Goal: Task Accomplishment & Management: Use online tool/utility

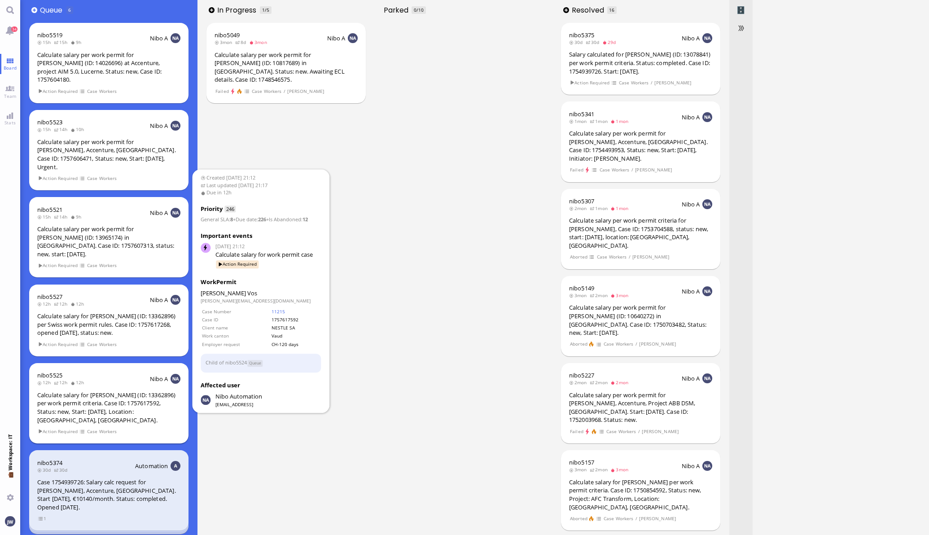
click at [140, 391] on div "Calculate salary for [PERSON_NAME] (ID: 13362896) per work permit criteria. Cas…" at bounding box center [108, 407] width 143 height 33
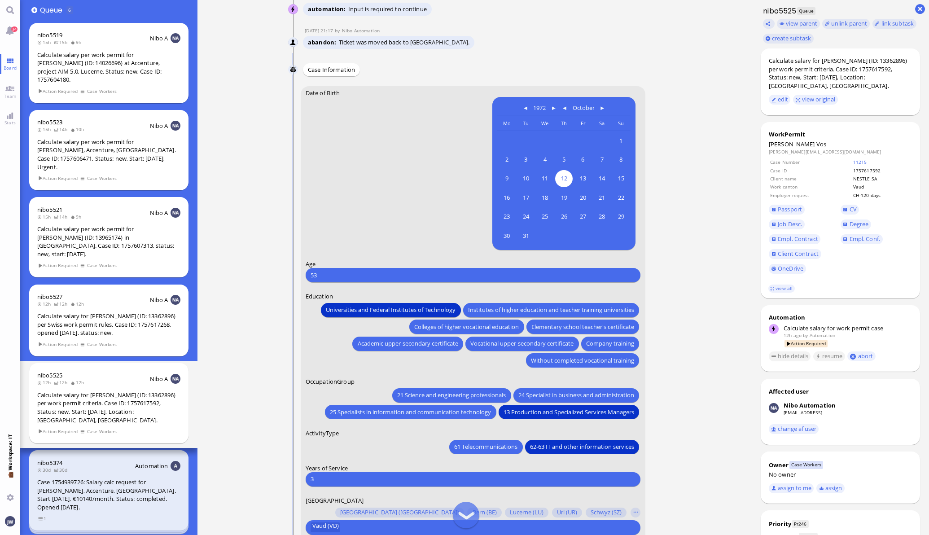
scroll to position [-56, 0]
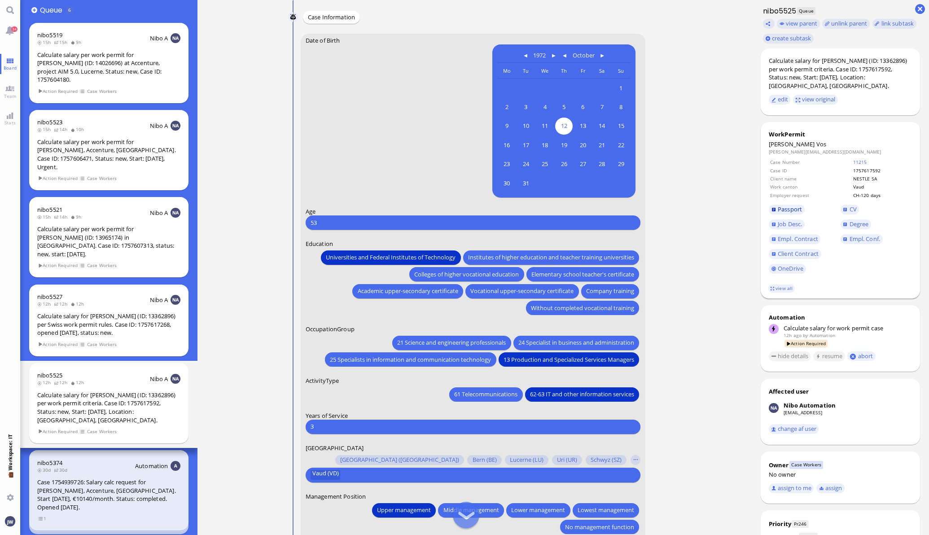
click at [785, 205] on span "Passport" at bounding box center [790, 209] width 24 height 8
click at [784, 205] on span "Passport" at bounding box center [790, 209] width 24 height 8
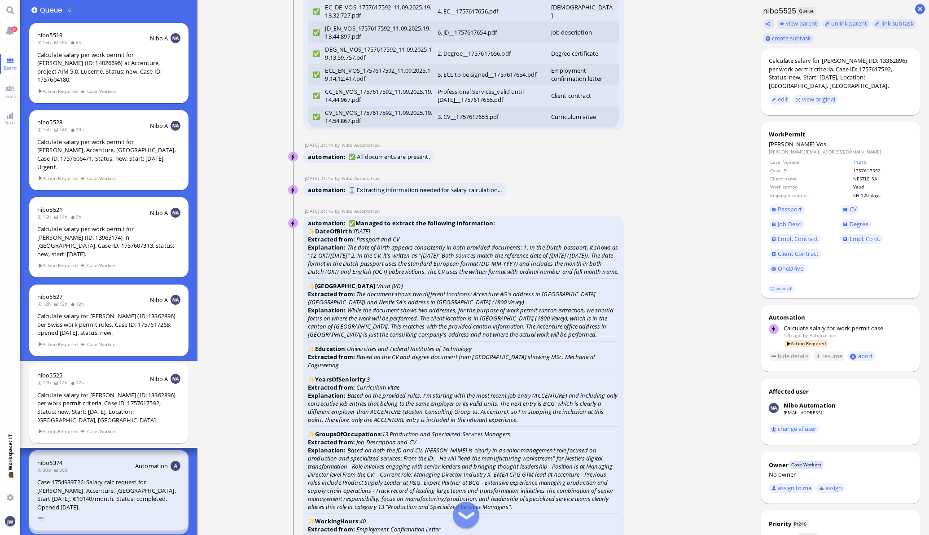
scroll to position [-1234, 0]
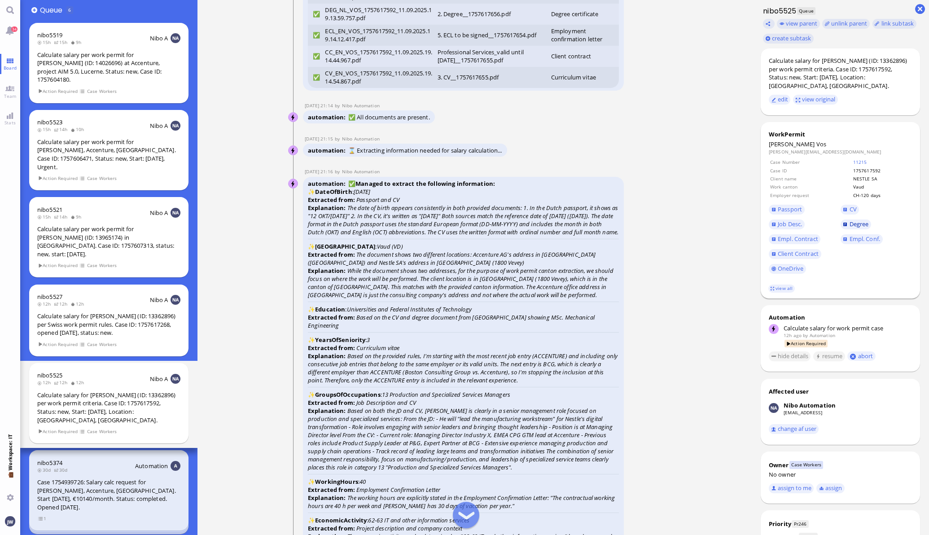
click at [856, 220] on link "Degree" at bounding box center [856, 224] width 31 height 10
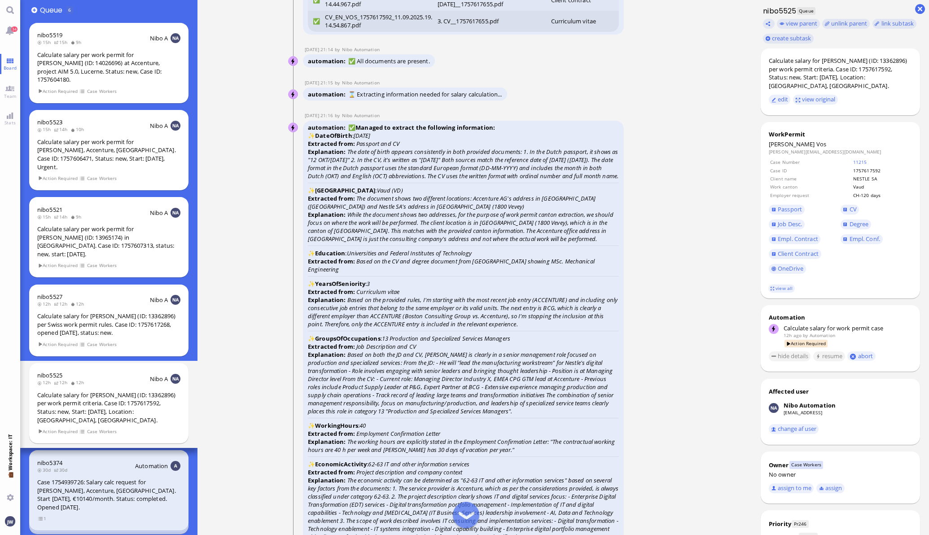
scroll to position [-1122, 0]
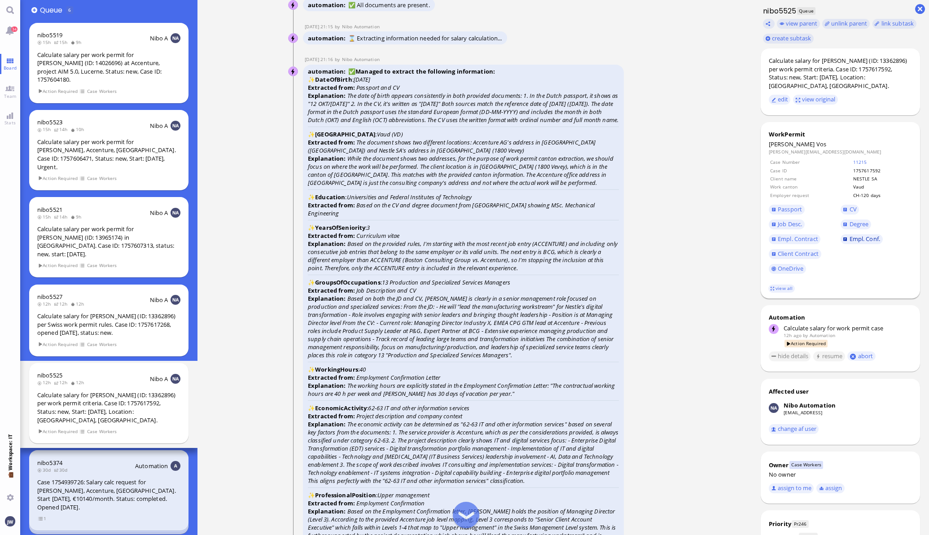
click at [849, 235] on span "Empl. Conf." at bounding box center [864, 239] width 31 height 8
click at [849, 205] on span "CV" at bounding box center [852, 209] width 7 height 8
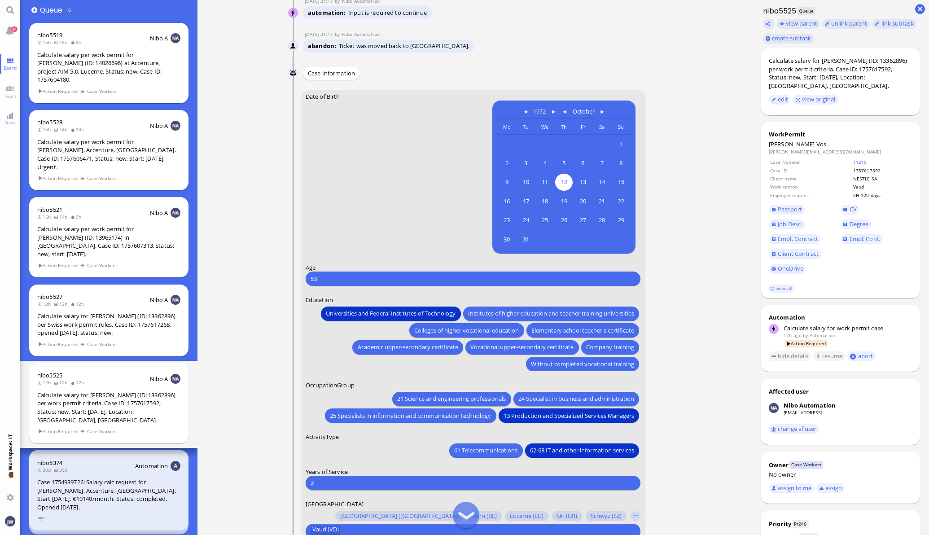
scroll to position [0, 0]
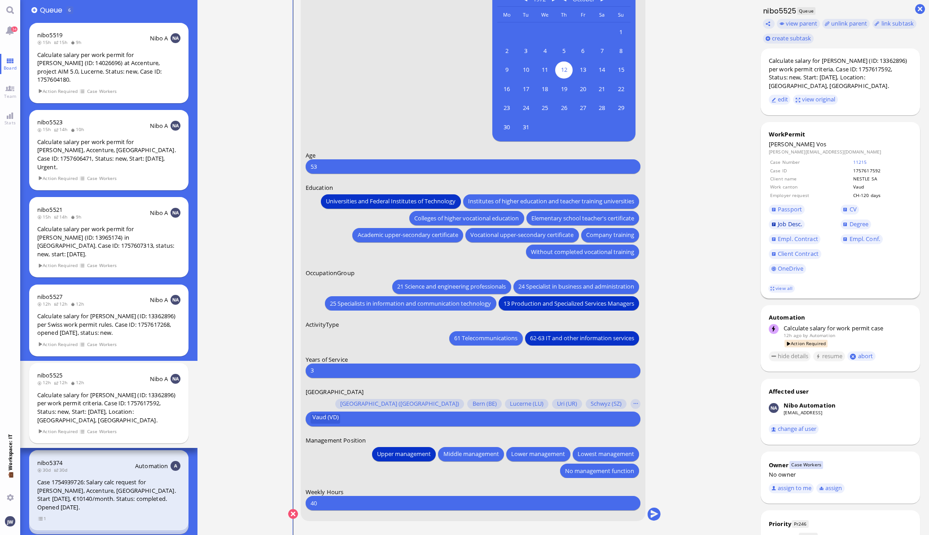
click at [778, 220] on span "Job Desc." at bounding box center [790, 224] width 24 height 8
click at [846, 202] on span "CV" at bounding box center [877, 209] width 72 height 15
click at [849, 205] on span "CV" at bounding box center [852, 209] width 7 height 8
click at [437, 304] on span "25 Specialists in information and communication technology" at bounding box center [410, 302] width 161 height 9
click at [647, 511] on button "submit" at bounding box center [653, 514] width 13 height 13
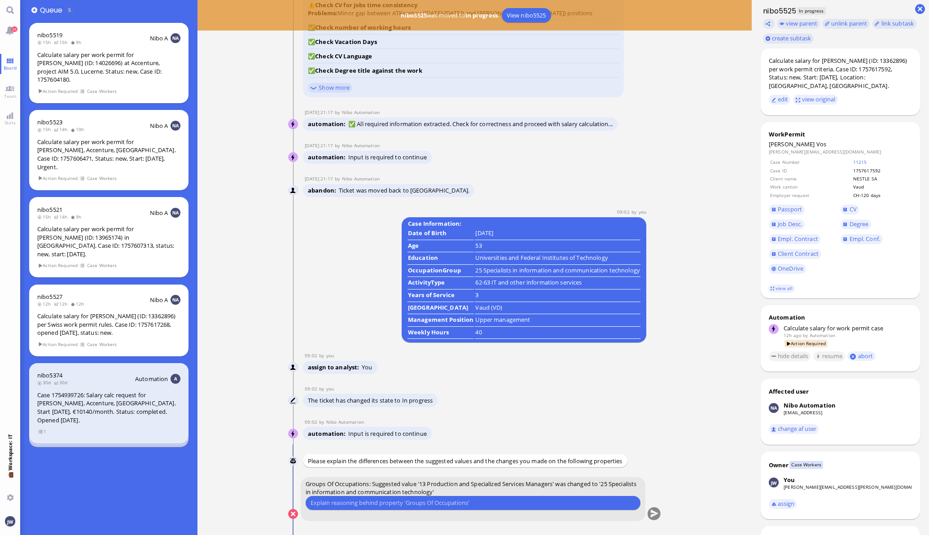
click at [498, 501] on input "text" at bounding box center [473, 502] width 325 height 9
type input "In [GEOGRAPHIC_DATA] we pick 24 or 25."
click at [647, 514] on button "submit" at bounding box center [653, 514] width 13 height 13
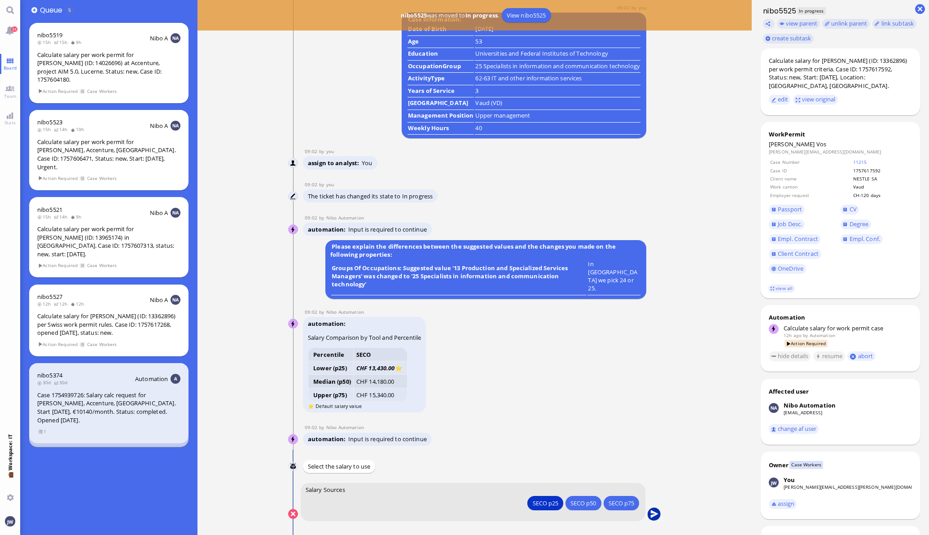
click at [648, 510] on button "submit" at bounding box center [653, 514] width 13 height 13
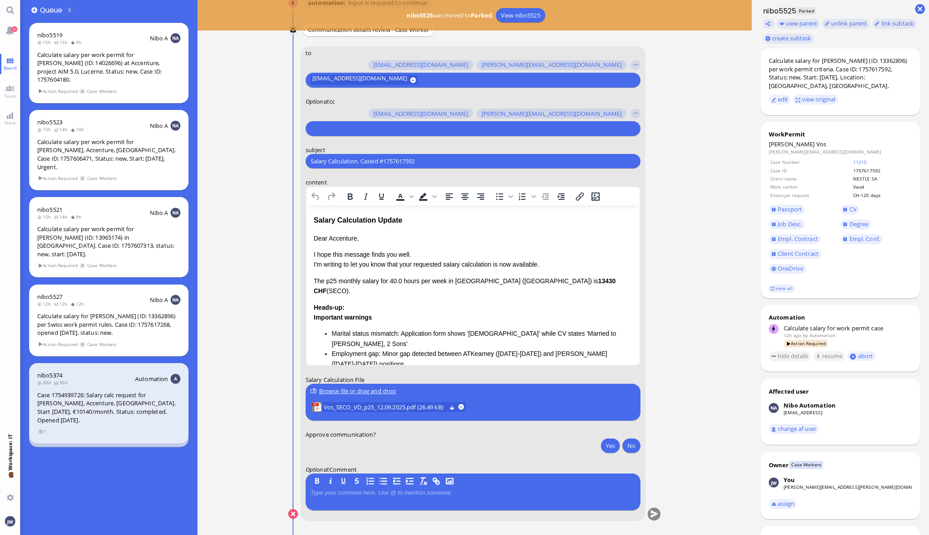
click at [420, 157] on input "Salary Calculation. CaseId #1757617592" at bounding box center [473, 161] width 325 height 9
paste input "PazPerTout new case: [PERSON_NAME] (1757617592 / 13362896), Employer Request: C…"
paste input "text"
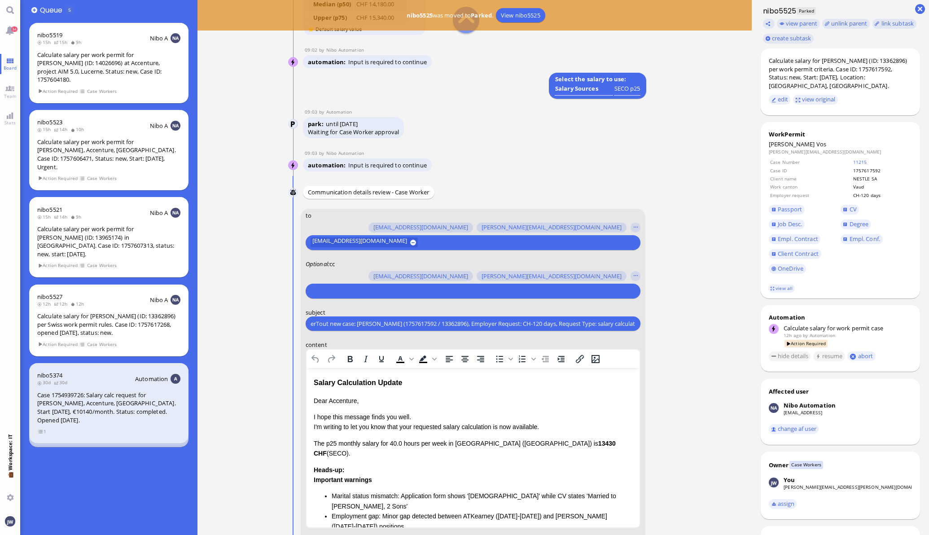
scroll to position [-168, 0]
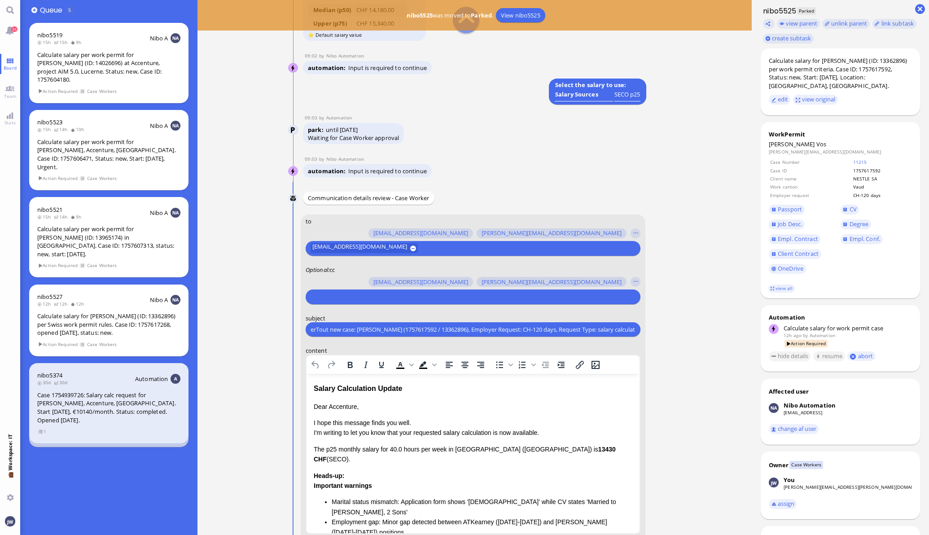
type input "PazPerTout new case: [PERSON_NAME] (1757617592 / 13362896), Employer Request: C…"
click at [364, 294] on input "text" at bounding box center [472, 296] width 323 height 9
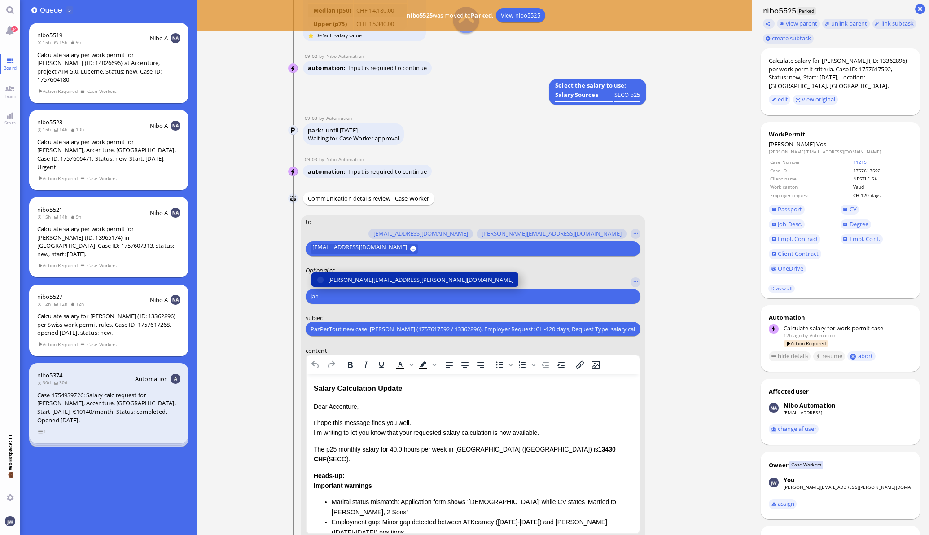
type input "jan"
click at [366, 276] on span "[PERSON_NAME][EMAIL_ADDRESS][PERSON_NAME][DOMAIN_NAME]" at bounding box center [420, 279] width 185 height 9
type input "anu"
click at [366, 276] on span "[PERSON_NAME][EMAIL_ADDRESS][DOMAIN_NAME]" at bounding box center [398, 279] width 140 height 9
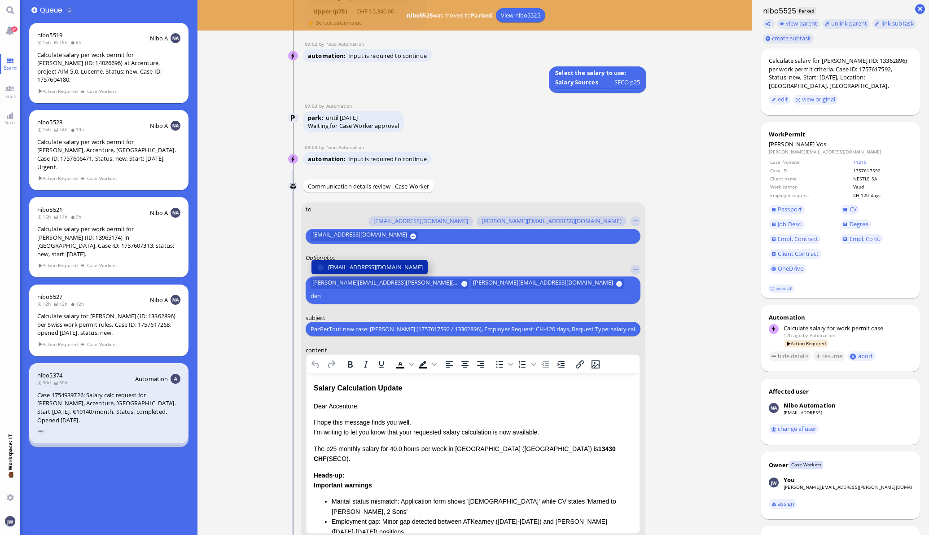
type input "den"
click at [366, 272] on span "[EMAIL_ADDRESS][DOMAIN_NAME]" at bounding box center [375, 267] width 95 height 9
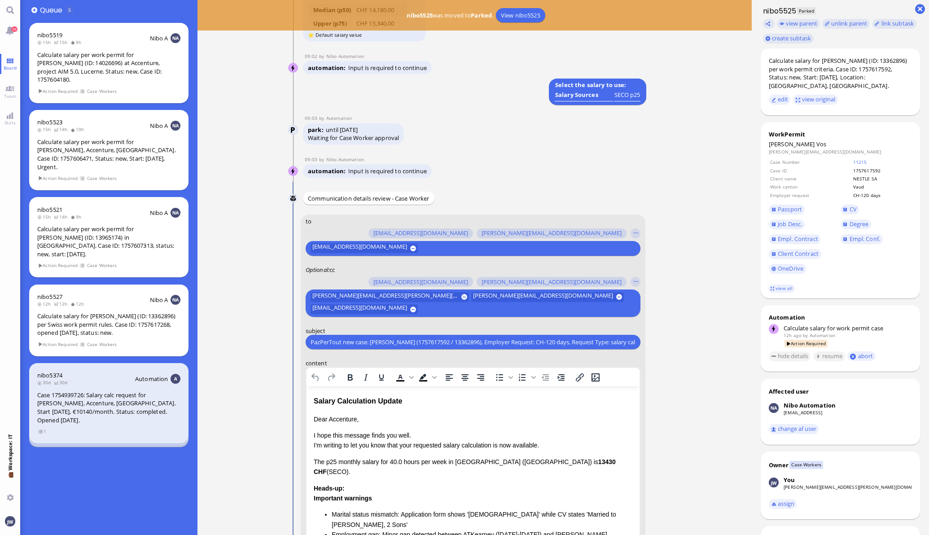
type input "g"
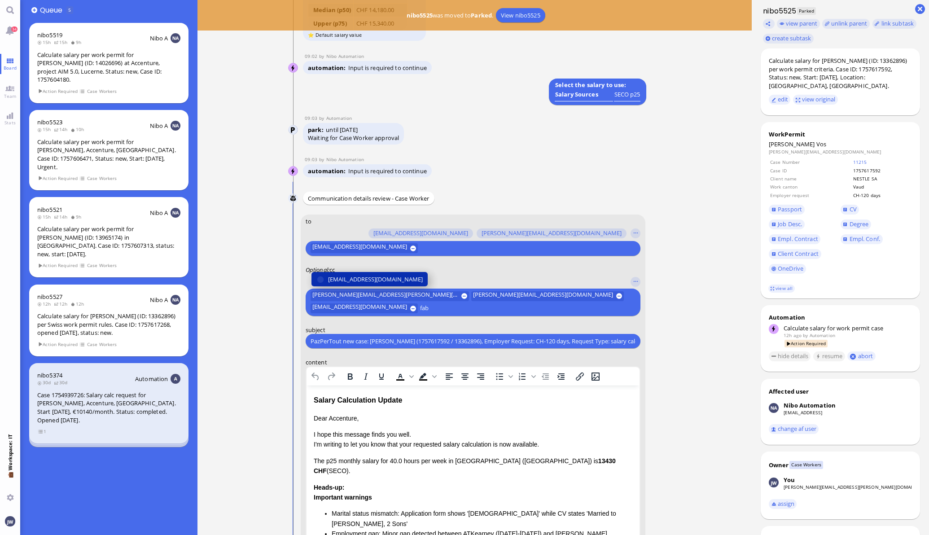
type input "fab"
click at [366, 276] on span "[EMAIL_ADDRESS][DOMAIN_NAME]" at bounding box center [375, 279] width 95 height 9
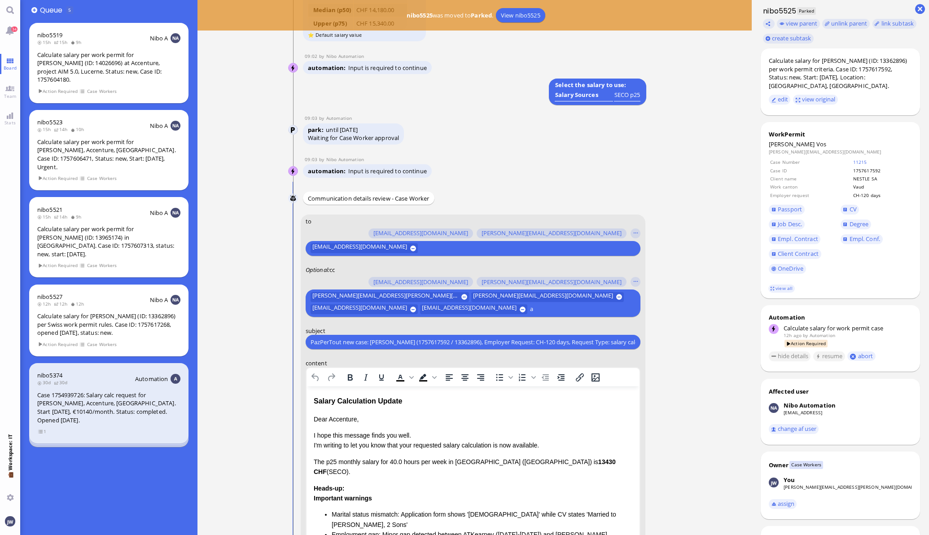
scroll to position [-179, 0]
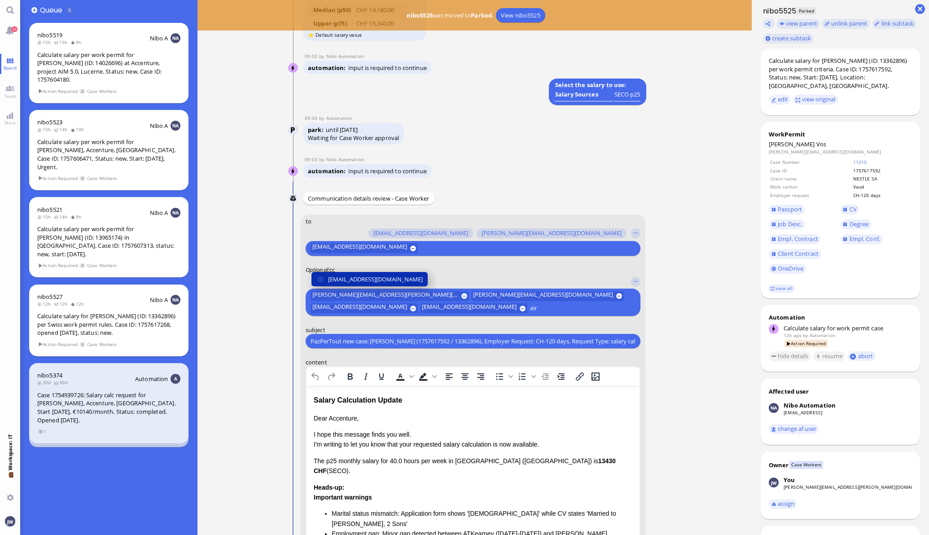
type input "air"
click at [368, 275] on span "[EMAIL_ADDRESS][DOMAIN_NAME]" at bounding box center [375, 279] width 95 height 9
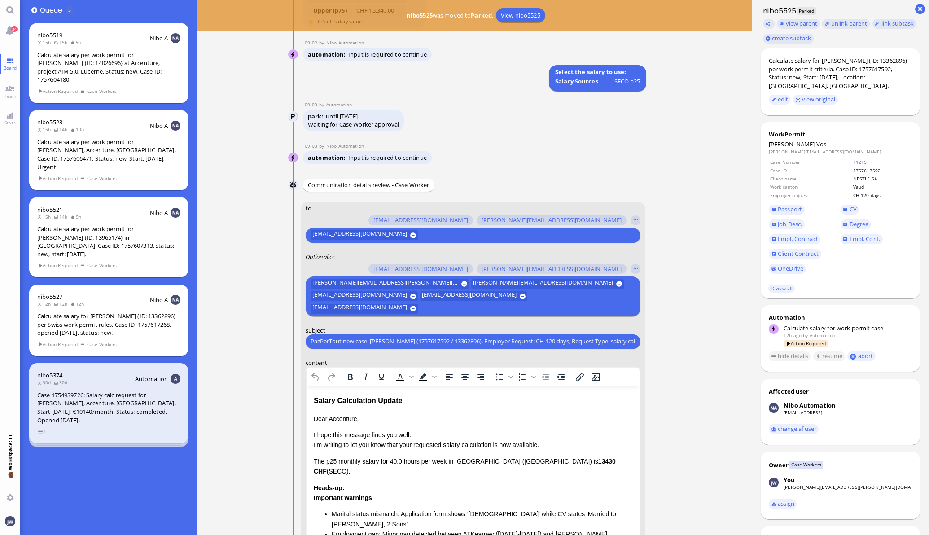
scroll to position [-193, 0]
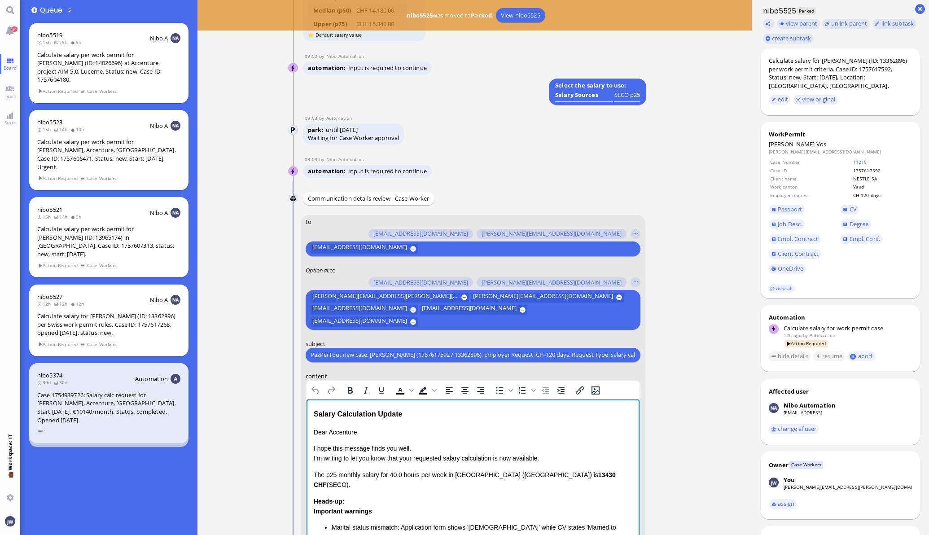
drag, startPoint x: 412, startPoint y: 416, endPoint x: 291, endPoint y: 419, distance: 121.2
click at [306, 419] on html "Salary Calculation Update Dear Accenture, I hope this message finds you well. I…" at bounding box center [472, 521] width 333 height 244
drag, startPoint x: 420, startPoint y: 420, endPoint x: 411, endPoint y: 416, distance: 10.3
click at [414, 418] on div "Salary Calculation Update Dear Accenture, I hope this message finds you well. I…" at bounding box center [472, 521] width 319 height 226
click at [411, 416] on div "Salary Calculation Update" at bounding box center [472, 414] width 319 height 12
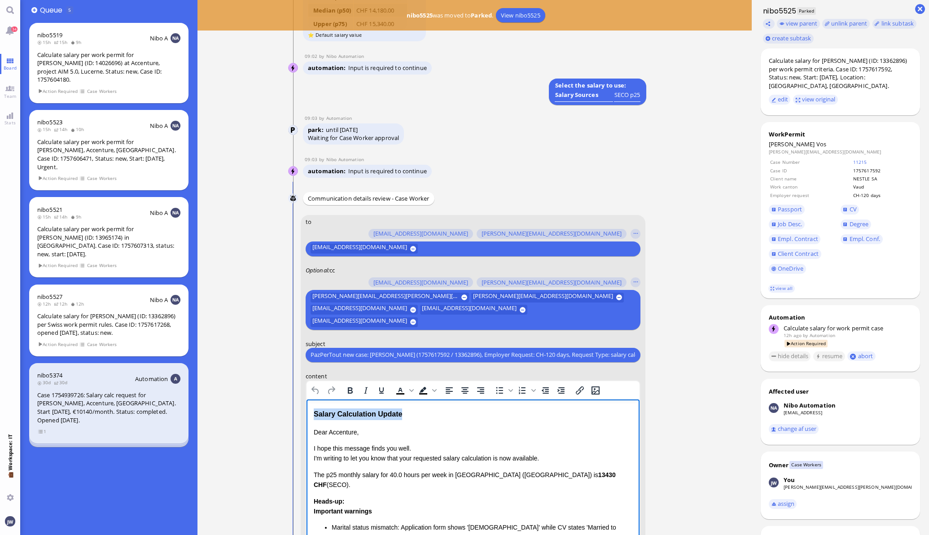
drag, startPoint x: 411, startPoint y: 415, endPoint x: 307, endPoint y: 416, distance: 103.2
click at [307, 416] on html "Salary Calculation Update Dear Accenture, I hope this message finds you well. I…" at bounding box center [472, 521] width 333 height 244
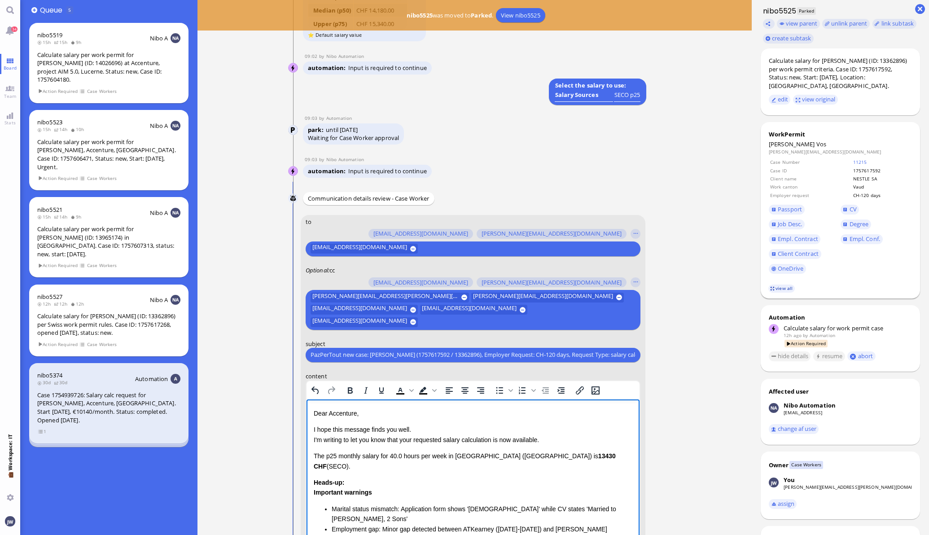
click at [783, 285] on link "view all" at bounding box center [781, 289] width 26 height 8
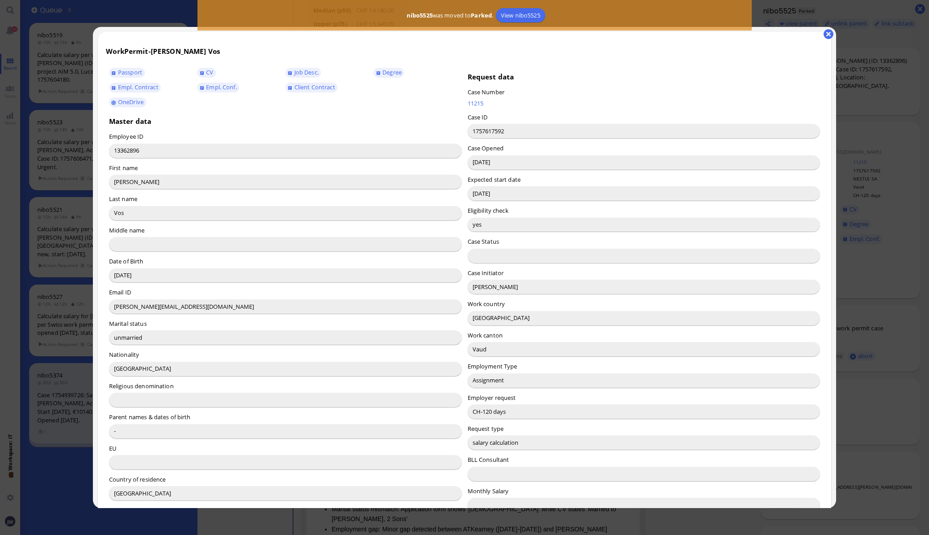
click at [472, 294] on input "[PERSON_NAME]" at bounding box center [644, 287] width 353 height 14
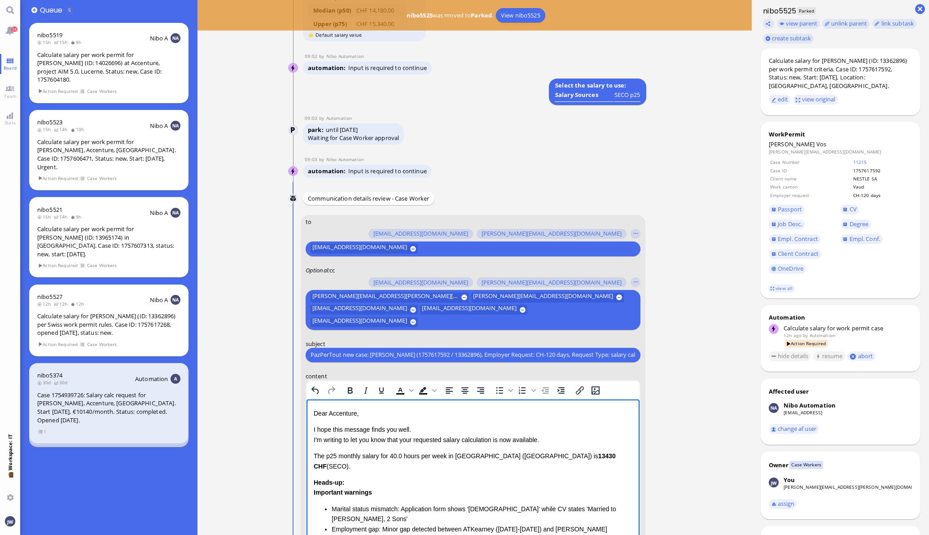
click at [348, 412] on p "Dear Accenture," at bounding box center [472, 413] width 319 height 10
click at [406, 441] on p "I hope this message finds you well. I'm writing to let you know that your reque…" at bounding box center [472, 434] width 319 height 20
click at [492, 438] on p "I hope this message finds you well. I'm writing to let you know that the reques…" at bounding box center [472, 434] width 319 height 20
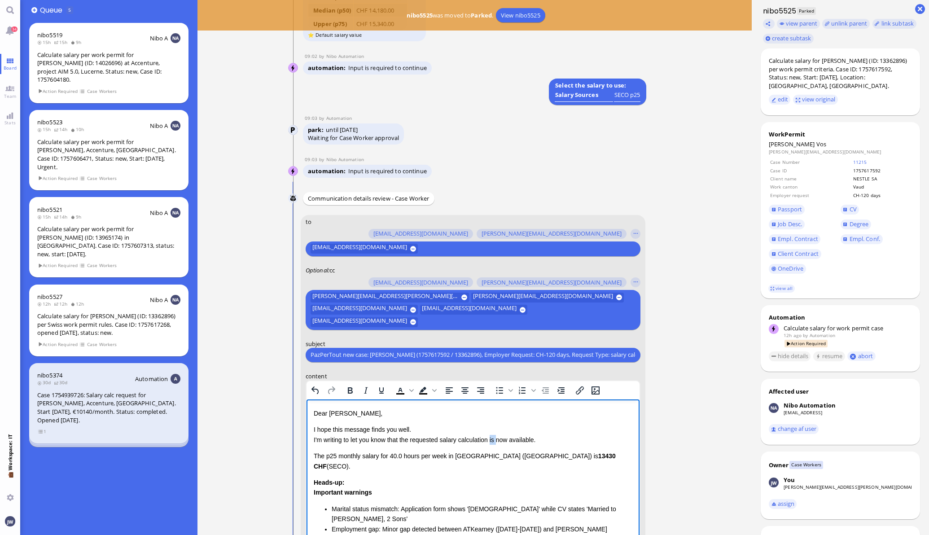
click at [492, 438] on p "I hope this message finds you well. I'm writing to let you know that the reques…" at bounding box center [472, 434] width 319 height 20
click at [515, 437] on p "I hope this message finds you well. I'm writing to let you know that the reques…" at bounding box center [472, 434] width 319 height 20
click at [777, 285] on link "view all" at bounding box center [781, 289] width 26 height 8
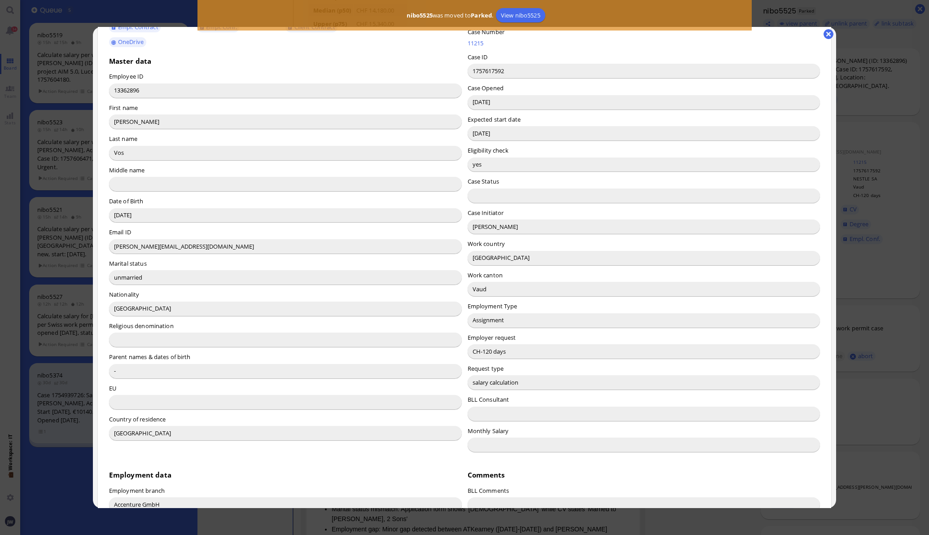
scroll to position [278, 0]
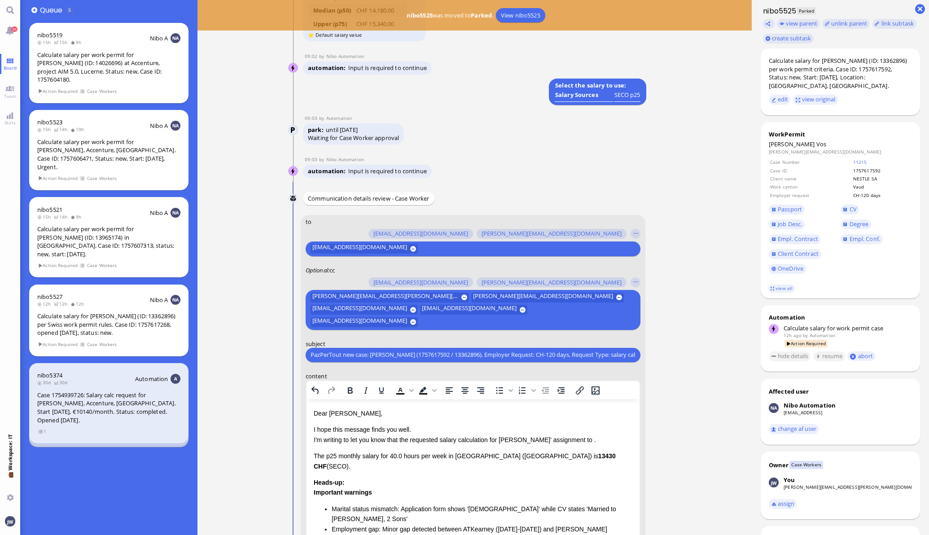
click at [565, 439] on p "I hope this message finds you well. I'm writing to let you know that the reques…" at bounding box center [472, 434] width 319 height 20
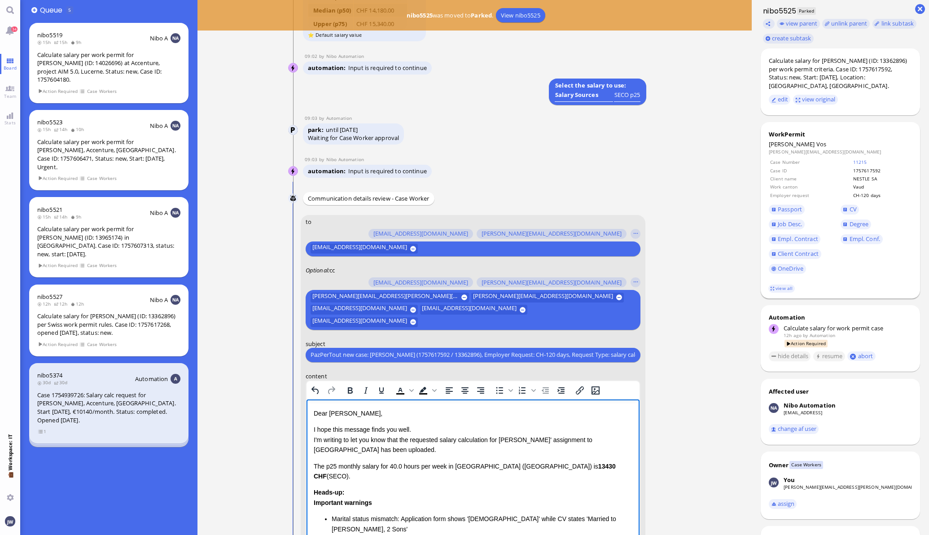
click at [766, 285] on footer "view all" at bounding box center [841, 289] width 160 height 20
click at [768, 285] on link "view all" at bounding box center [781, 289] width 26 height 8
click at [843, 158] on td "Case Number" at bounding box center [811, 161] width 82 height 7
click at [853, 159] on link "11215" at bounding box center [860, 162] width 14 height 6
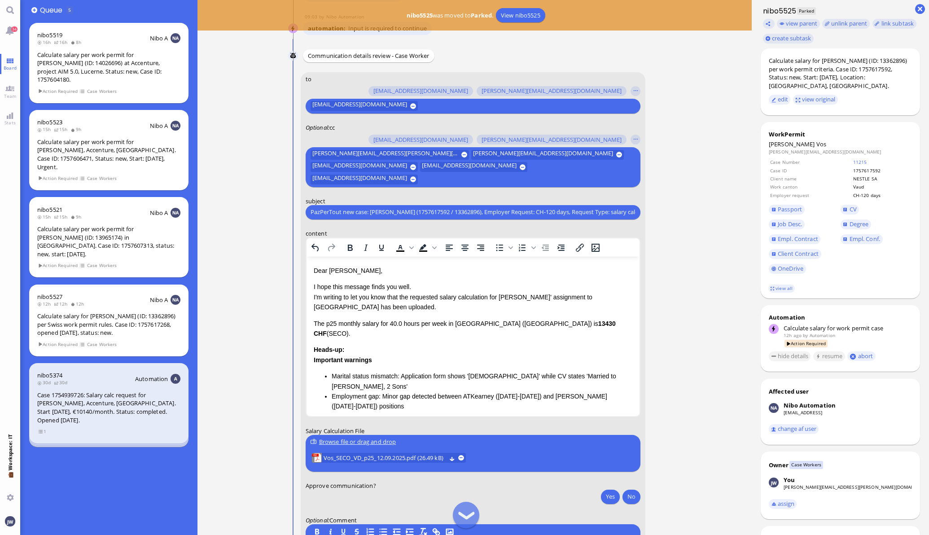
scroll to position [-25, 0]
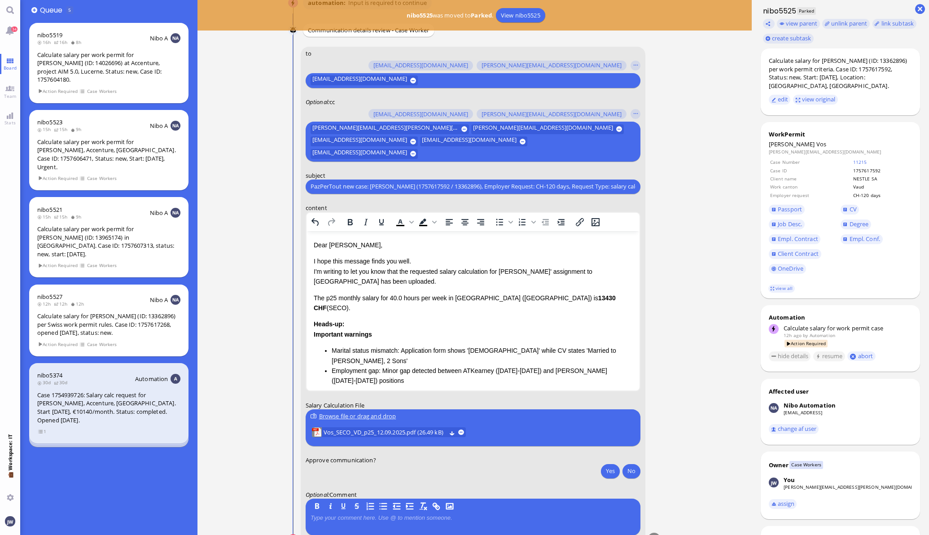
click at [315, 296] on p "The p25 monthly salary for 40.0 hours per week in [GEOGRAPHIC_DATA] ([GEOGRAPHI…" at bounding box center [472, 303] width 319 height 20
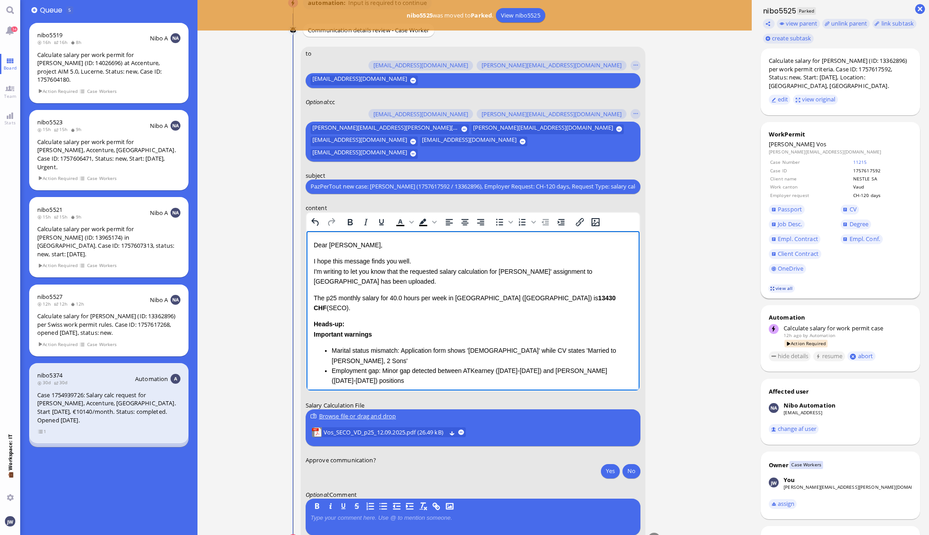
click at [772, 285] on link "view all" at bounding box center [781, 289] width 26 height 8
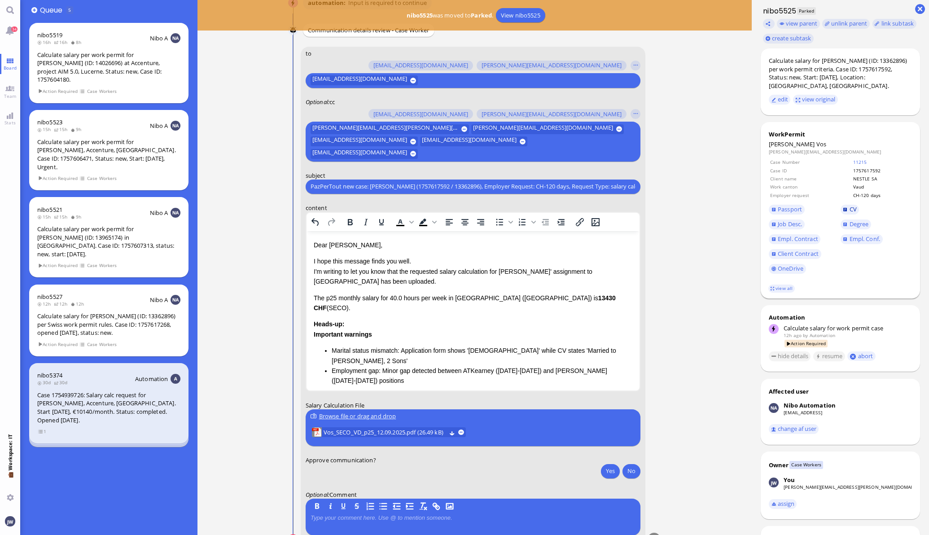
click at [849, 205] on span "CV" at bounding box center [852, 209] width 7 height 8
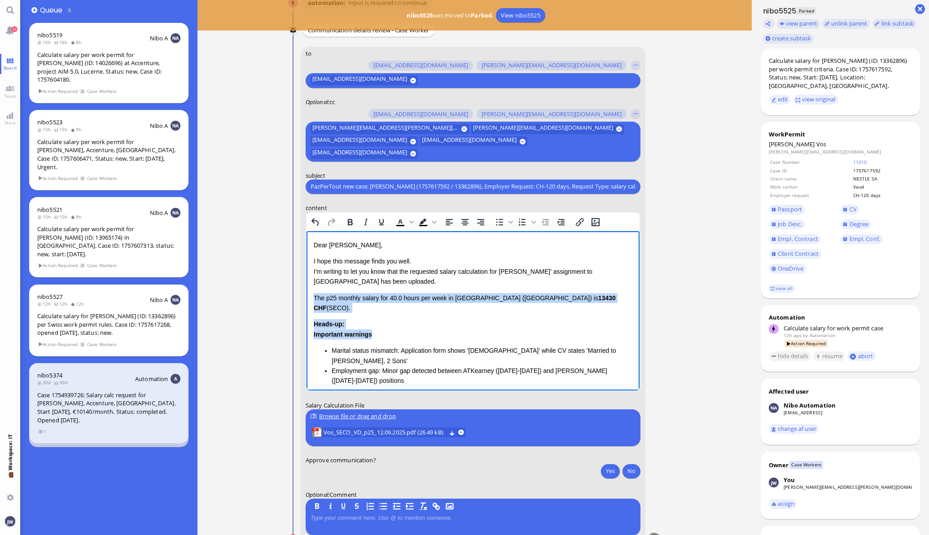
drag, startPoint x: 314, startPoint y: 296, endPoint x: 388, endPoint y: 328, distance: 80.0
click at [388, 328] on div "Dear [PERSON_NAME], I hope this message finds you well. I'm writing to let you …" at bounding box center [472, 339] width 319 height 198
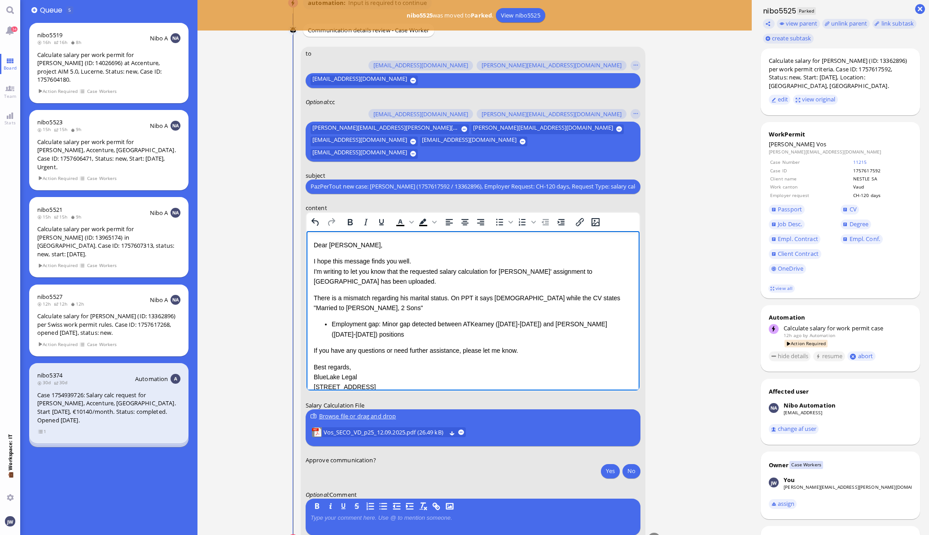
click at [490, 299] on p "There is a mismatch regarding his marital status. On PPT it says [DEMOGRAPHIC_D…" at bounding box center [472, 303] width 319 height 20
click at [520, 302] on p "There is a mismatch regarding his marital status. On PPT it says "[DEMOGRAPHIC_…" at bounding box center [472, 303] width 319 height 20
click at [521, 296] on p "There is a mismatch regarding his marital status. On PPT it says "[DEMOGRAPHIC_…" at bounding box center [472, 303] width 319 height 20
click at [420, 304] on p "There is a mismatch regarding his marital status. On PPT it says "[DEMOGRAPHIC_…" at bounding box center [472, 303] width 319 height 20
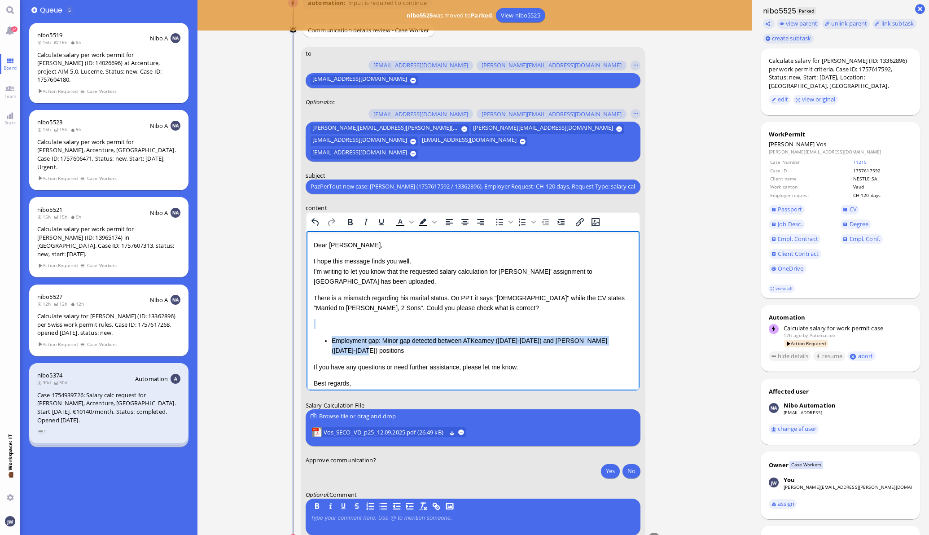
click at [623, 338] on li "Employment gap: Minor gap detected between ATKearney ([DATE]-[DATE]) and [PERSO…" at bounding box center [481, 345] width 301 height 20
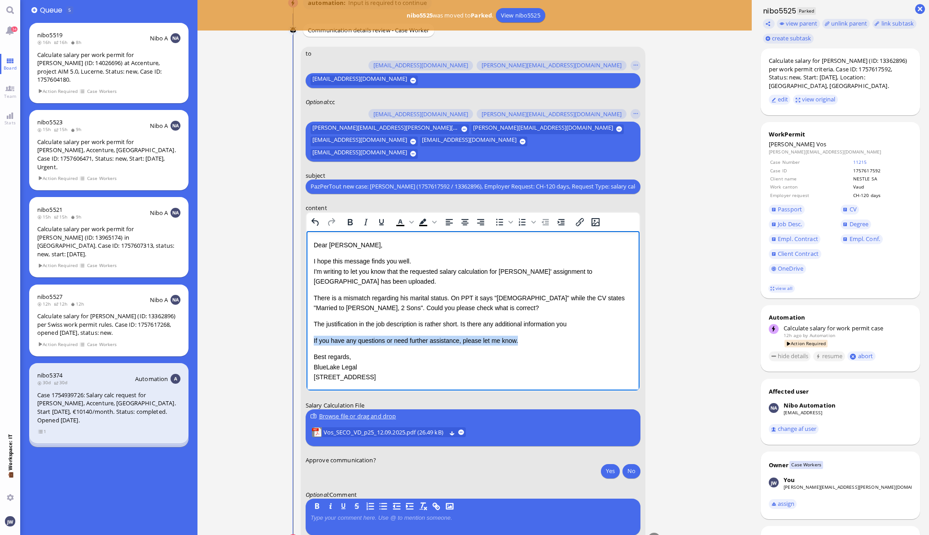
click at [587, 328] on div "Dear [PERSON_NAME], I hope this message finds you well. I'm writing to let you …" at bounding box center [472, 311] width 319 height 142
click at [588, 328] on p "The justification in the job description is rather short. Is there any addition…" at bounding box center [472, 324] width 319 height 10
click at [521, 343] on p "If you have any questions or need further assistance, please let me know." at bounding box center [472, 340] width 319 height 10
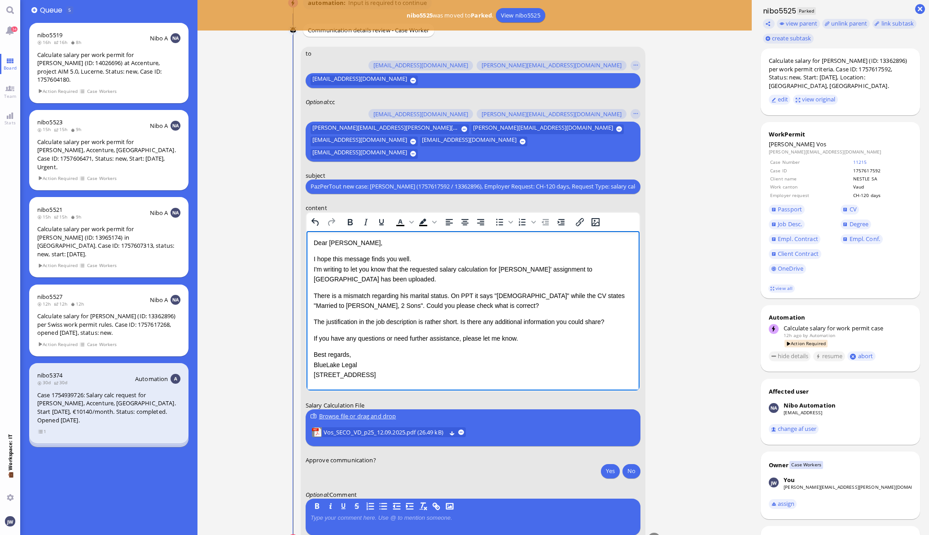
scroll to position [19, 0]
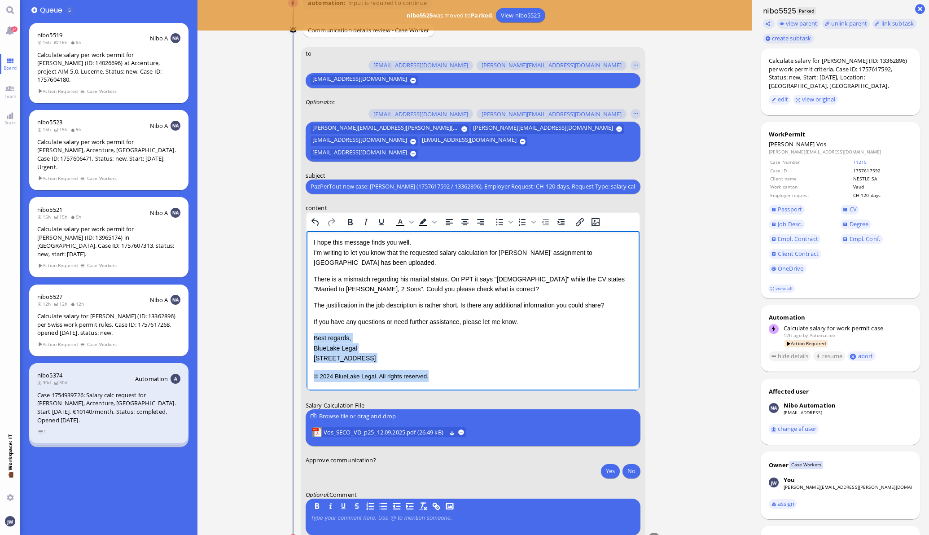
click at [465, 377] on p "© 2024 BlueLake Legal. All rights reserved." at bounding box center [472, 376] width 319 height 12
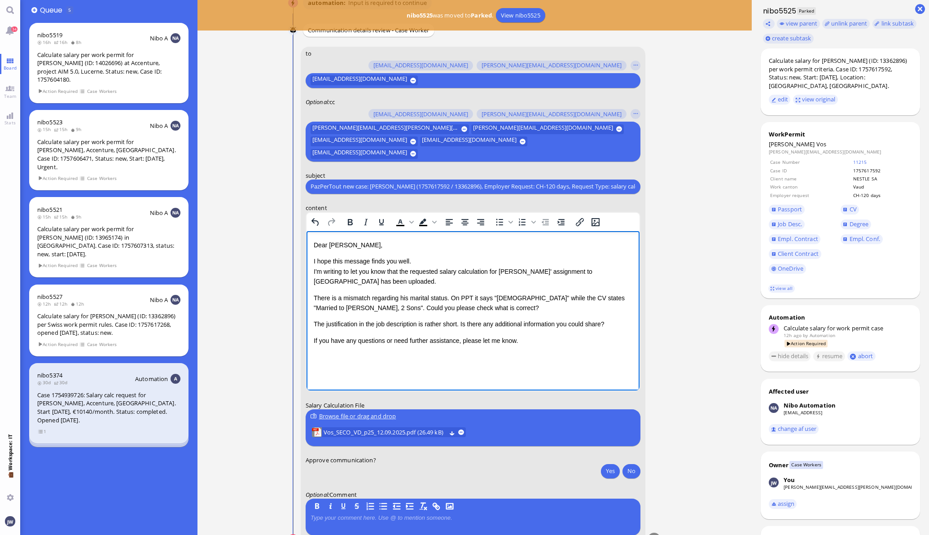
click at [613, 324] on p "The justification in the job description is rather short. Is there any addition…" at bounding box center [472, 324] width 319 height 10
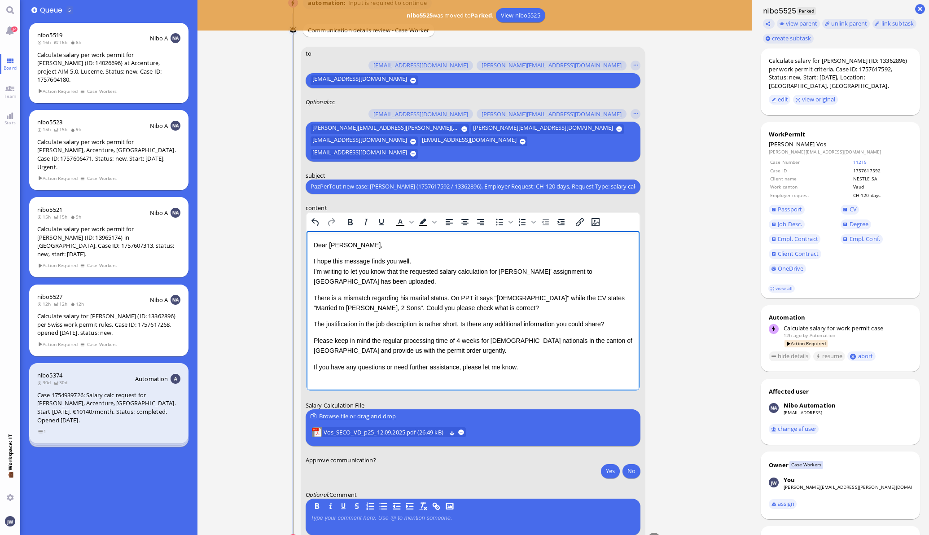
click at [315, 295] on p "There is a mismatch regarding his marital status. On PPT it says "[DEMOGRAPHIC_…" at bounding box center [472, 303] width 319 height 20
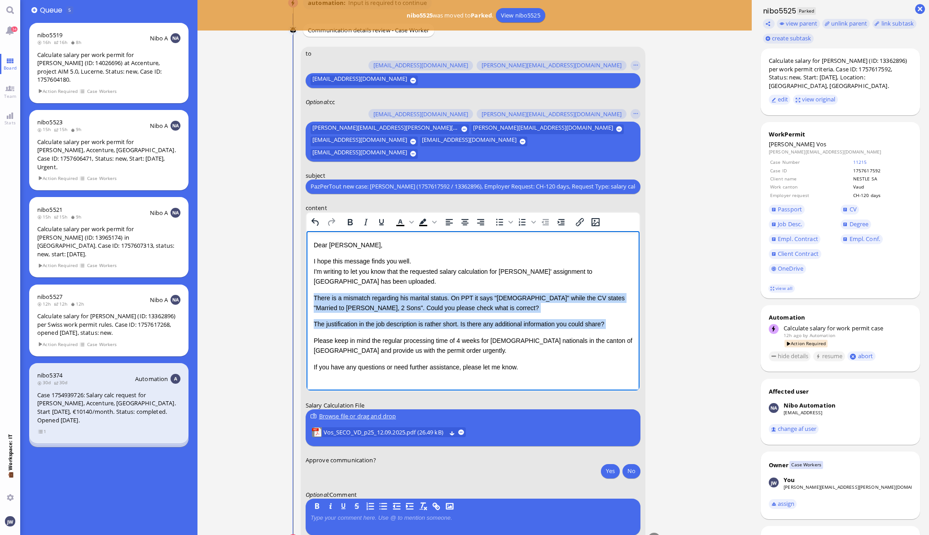
drag, startPoint x: 605, startPoint y: 323, endPoint x: 944, endPoint y: 557, distance: 411.5
click at [605, 323] on p "The justification in the job description is rather short. Is there any addition…" at bounding box center [472, 324] width 319 height 10
copy div "There is a mismatch regarding his marital status. On PPT it says "[DEMOGRAPHIC_…"
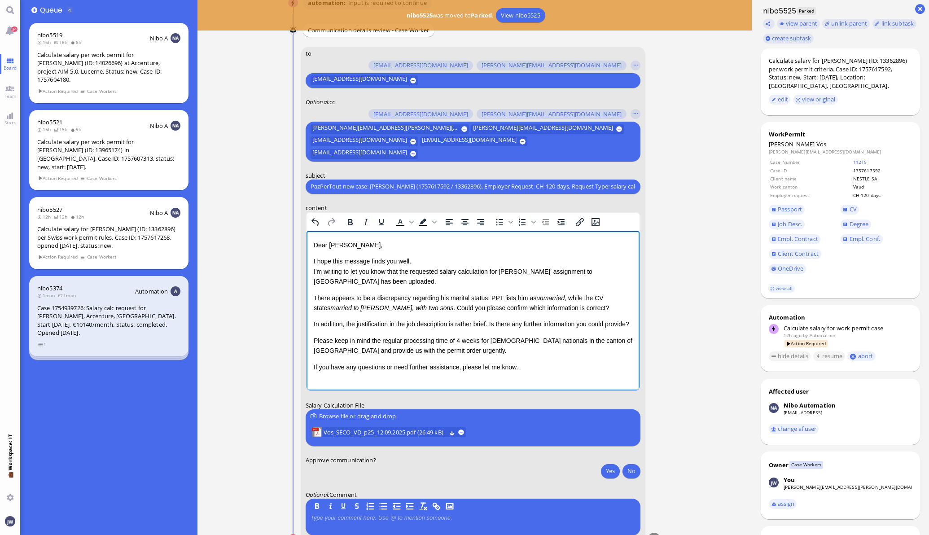
click at [312, 297] on html "Dear [PERSON_NAME], I hope this message finds you well. I'm writing to let you …" at bounding box center [472, 306] width 333 height 150
click at [312, 298] on html "Dear [PERSON_NAME], I hope this message finds you well. I'm writing to let you …" at bounding box center [472, 306] width 333 height 150
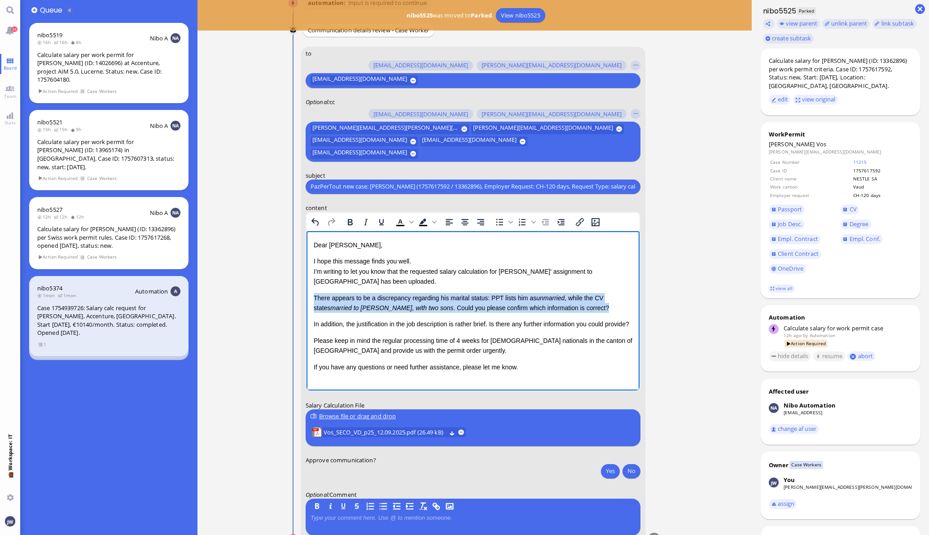
click at [596, 307] on p "There appears to be a discrepancy regarding his marital status: PPT lists him a…" at bounding box center [472, 303] width 319 height 20
click at [360, 222] on icon "Italic" at bounding box center [365, 221] width 11 height 11
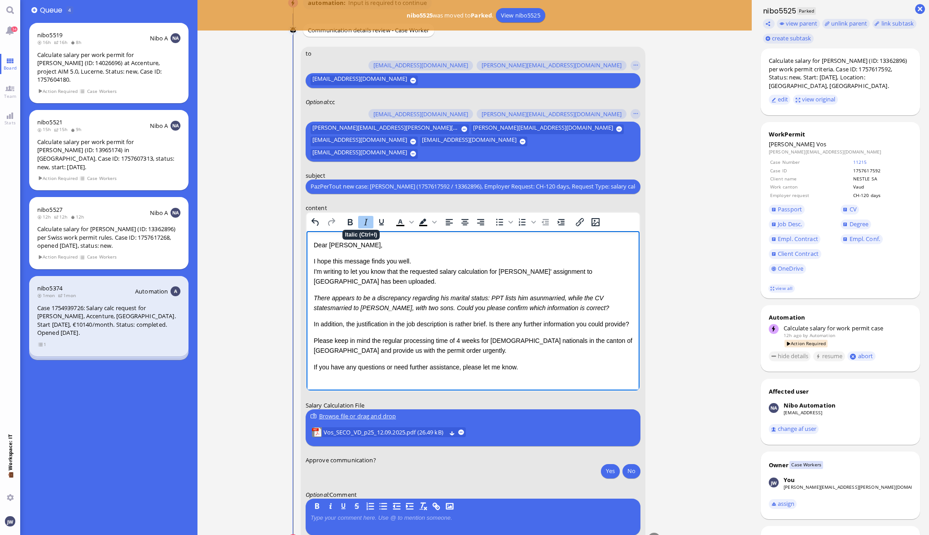
click at [360, 221] on icon "Italic" at bounding box center [365, 221] width 11 height 11
click at [423, 339] on div "Dear [PERSON_NAME], I hope this message finds you well. I'm writing to let you …" at bounding box center [472, 306] width 319 height 132
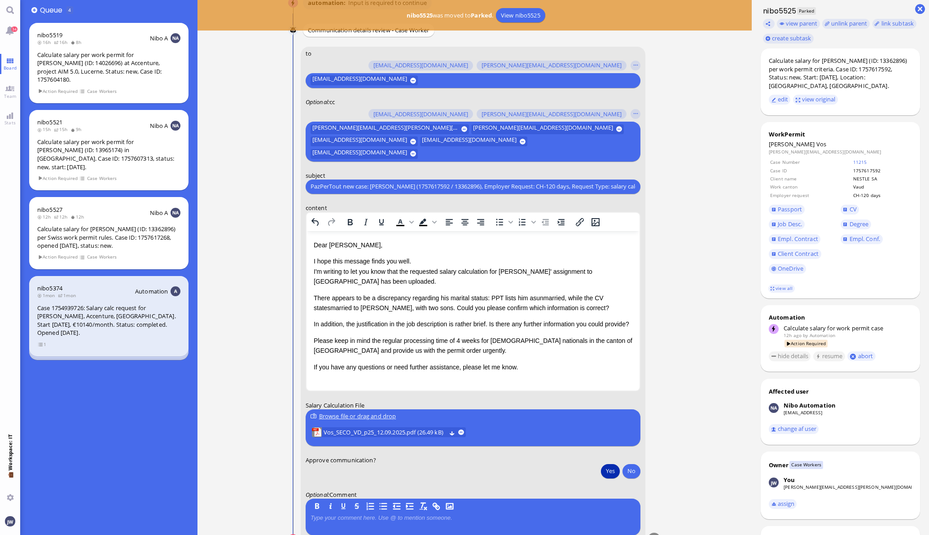
click at [601, 470] on button "Yes" at bounding box center [610, 471] width 19 height 14
click at [790, 250] on span "Client Contract" at bounding box center [798, 254] width 41 height 8
click at [780, 220] on span "Job Desc." at bounding box center [790, 224] width 24 height 8
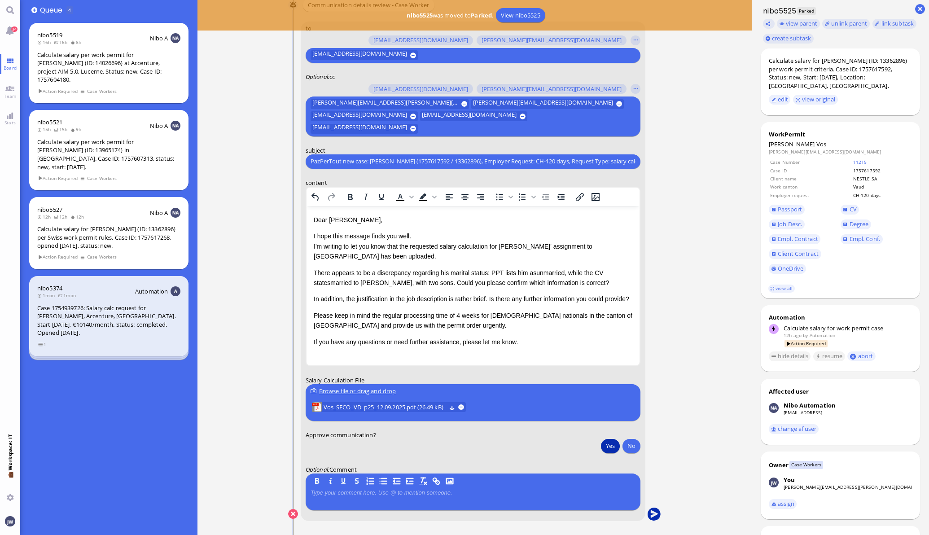
click at [648, 510] on button "submit" at bounding box center [653, 514] width 13 height 13
click at [608, 450] on button "Yes" at bounding box center [610, 445] width 19 height 14
click at [654, 512] on button "submit" at bounding box center [653, 514] width 13 height 13
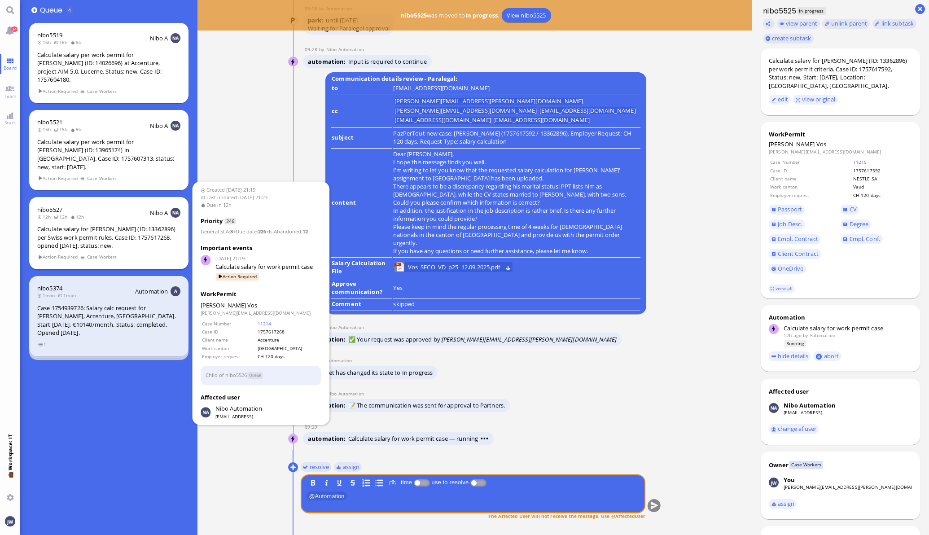
click at [92, 225] on div "Calculate salary for [PERSON_NAME] (ID: 13362896) per Swiss work permit rules. …" at bounding box center [108, 237] width 143 height 25
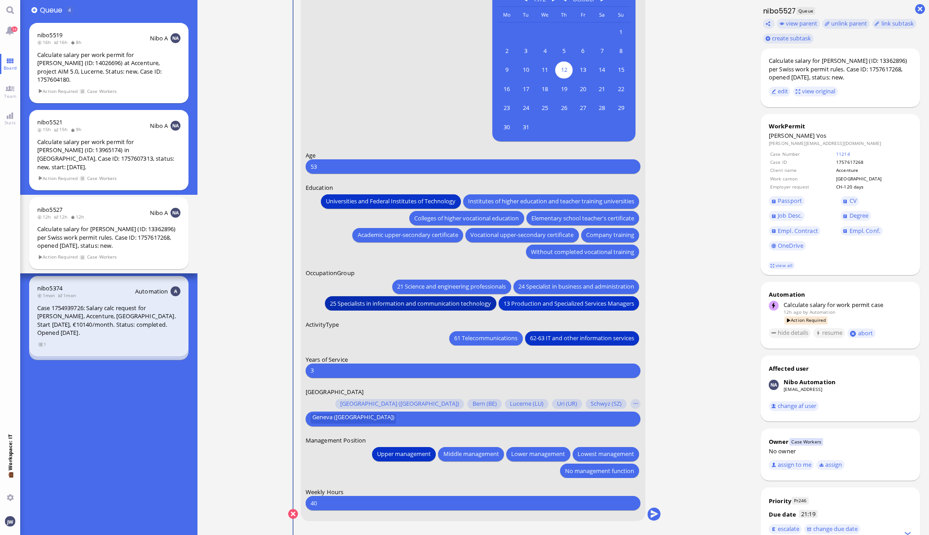
click at [414, 303] on span "25 Specialists in information and communication technology" at bounding box center [410, 302] width 161 height 9
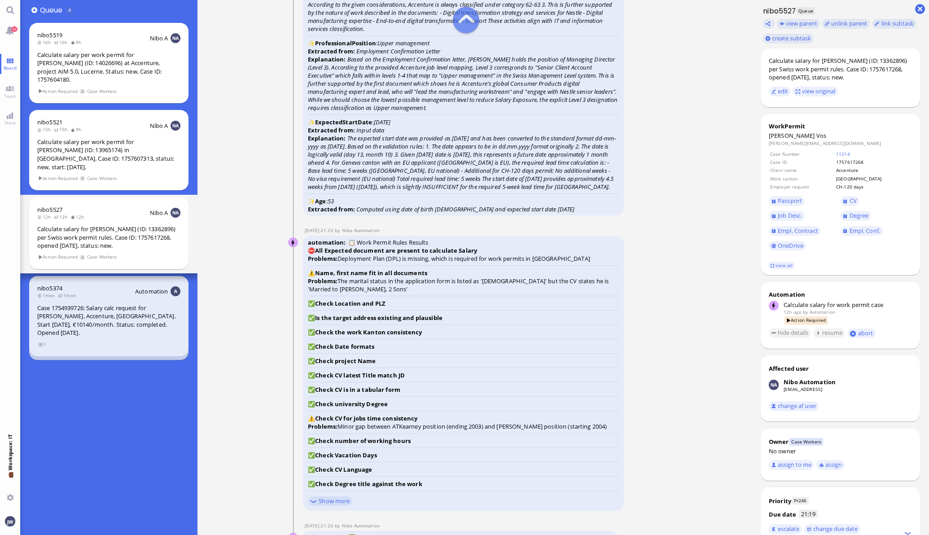
scroll to position [-673, 0]
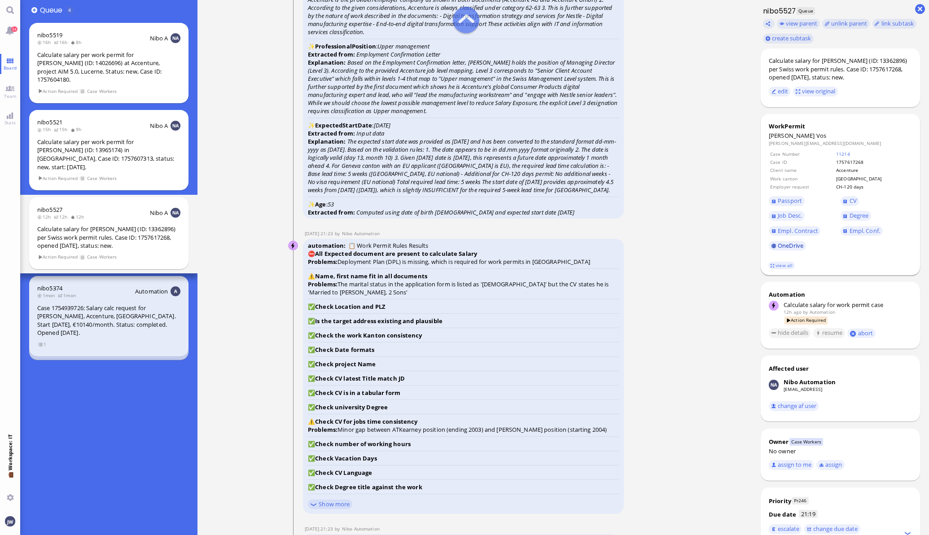
click at [778, 246] on link "OneDrive" at bounding box center [787, 246] width 37 height 10
click at [771, 220] on link "Job Desc." at bounding box center [787, 216] width 36 height 10
click at [782, 216] on span "Job Desc." at bounding box center [790, 215] width 24 height 8
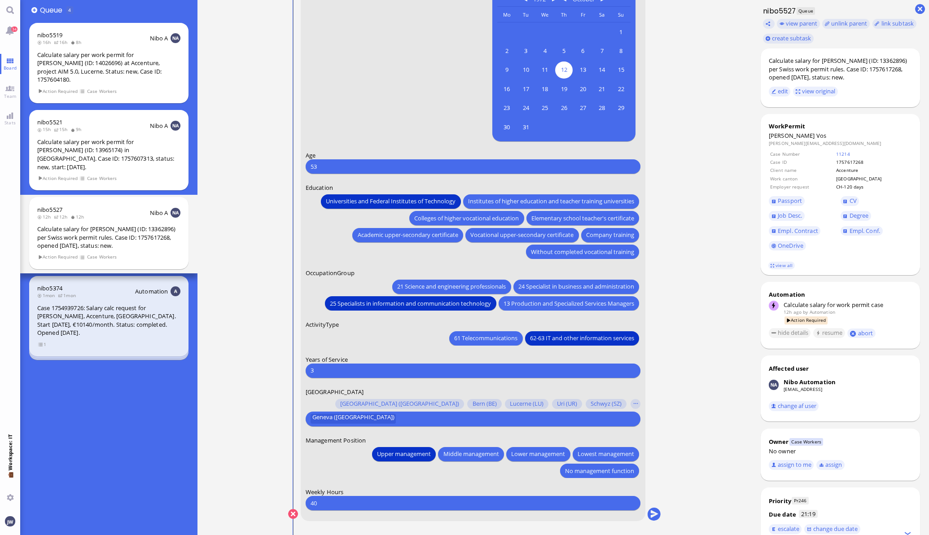
scroll to position [0, 0]
click at [647, 512] on button "submit" at bounding box center [653, 514] width 13 height 13
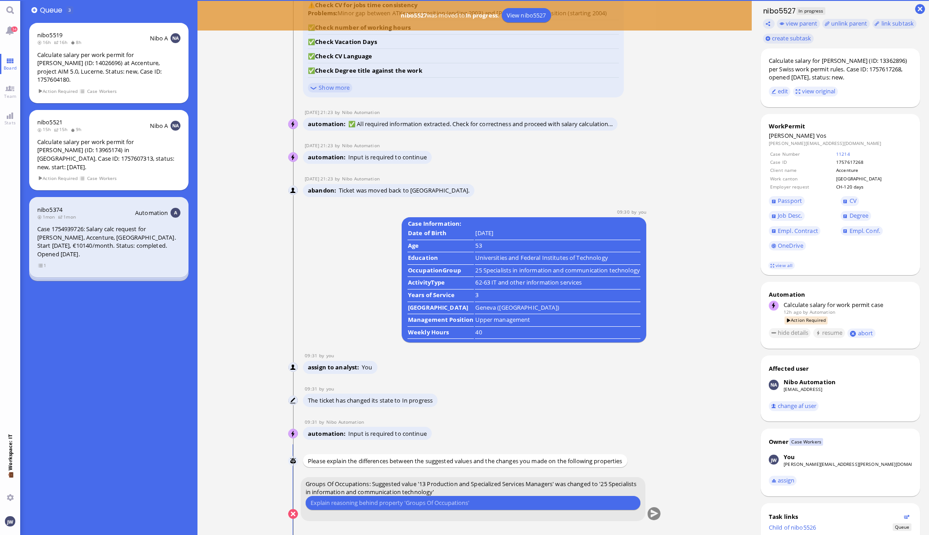
click at [402, 496] on div "Please type something" at bounding box center [473, 503] width 335 height 14
click at [402, 501] on input "text" at bounding box center [473, 502] width 325 height 9
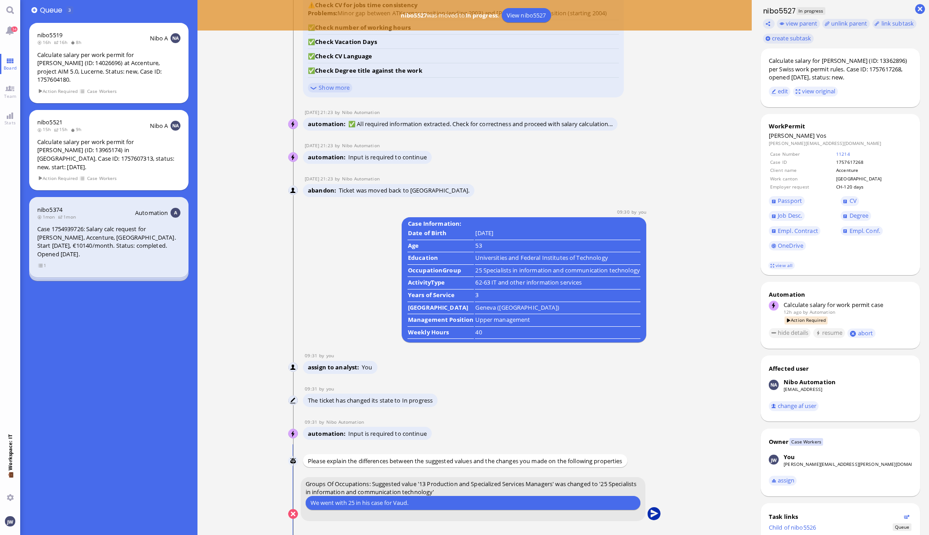
type input "We went with 25 in his case for Vaud."
click at [648, 517] on button "submit" at bounding box center [653, 514] width 13 height 13
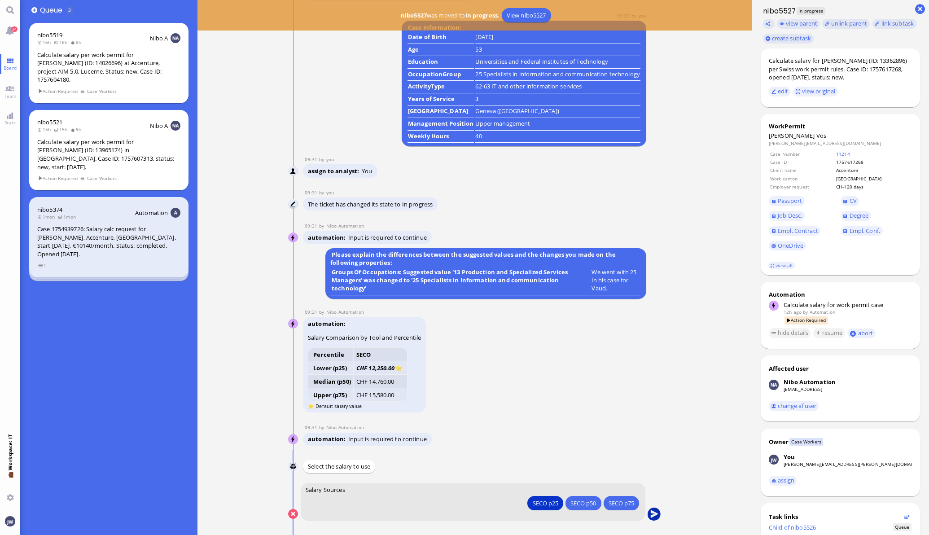
click at [647, 512] on button "submit" at bounding box center [653, 514] width 13 height 13
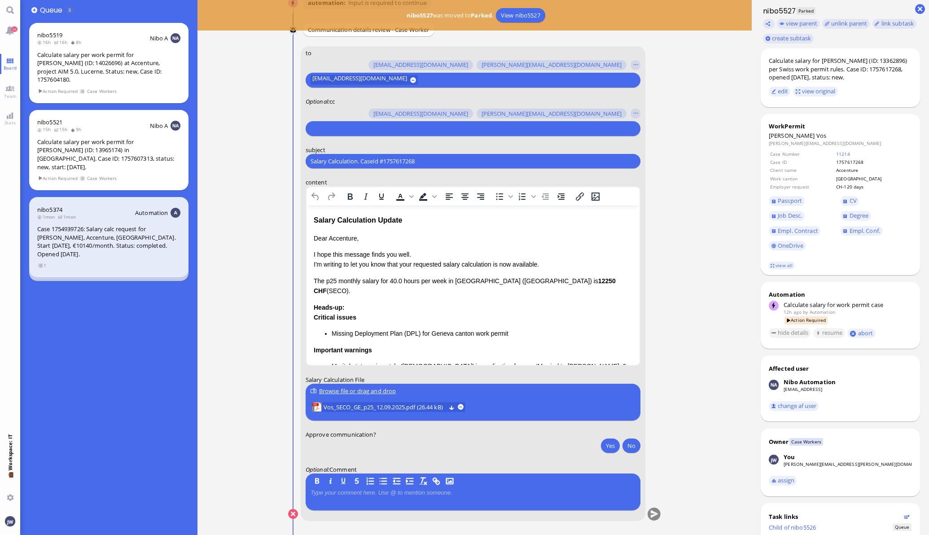
click at [339, 164] on input "Salary Calculation. CaseId #1757617268" at bounding box center [473, 161] width 325 height 9
paste input "PazPerTout new case: [PERSON_NAME] (1757617268 / 13362896), Employer Request: C…"
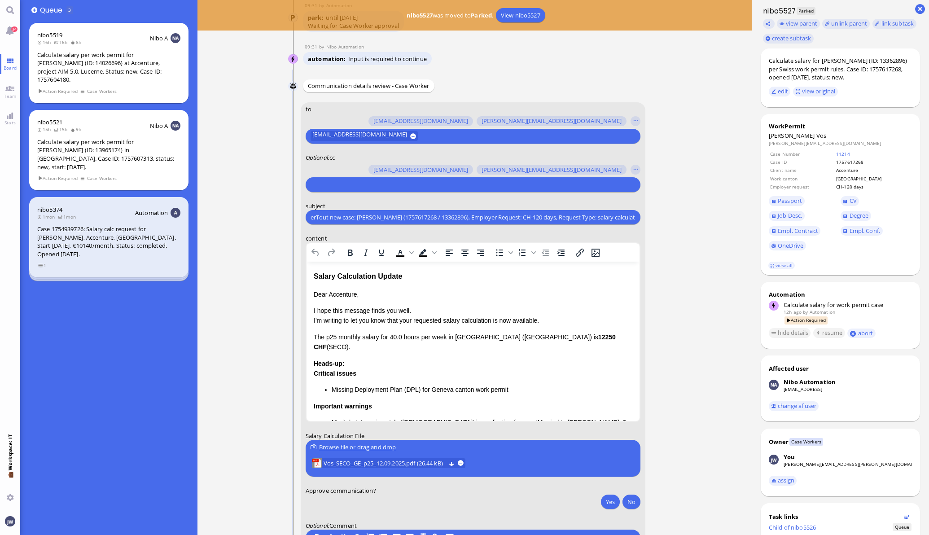
type input "PazPerTout new case: [PERSON_NAME] (1757617268 / 13362896), Employer Request: C…"
click at [358, 188] on div at bounding box center [472, 185] width 323 height 10
click at [358, 186] on input "text" at bounding box center [472, 184] width 323 height 9
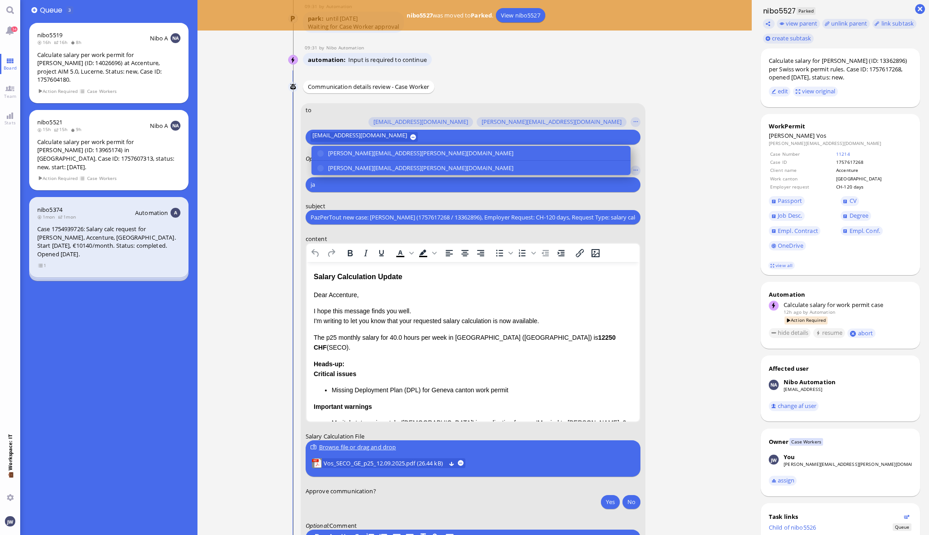
scroll to position [-55, 0]
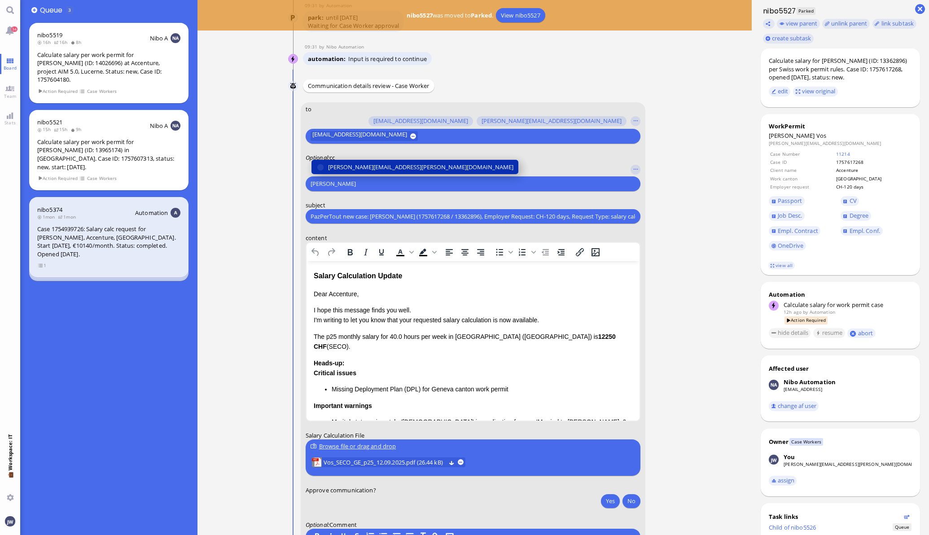
type input "[PERSON_NAME]"
click at [345, 160] on button "[PERSON_NAME][EMAIL_ADDRESS][PERSON_NAME][DOMAIN_NAME]" at bounding box center [414, 167] width 207 height 14
type input "den"
click at [344, 163] on span "[EMAIL_ADDRESS][DOMAIN_NAME]" at bounding box center [375, 166] width 95 height 9
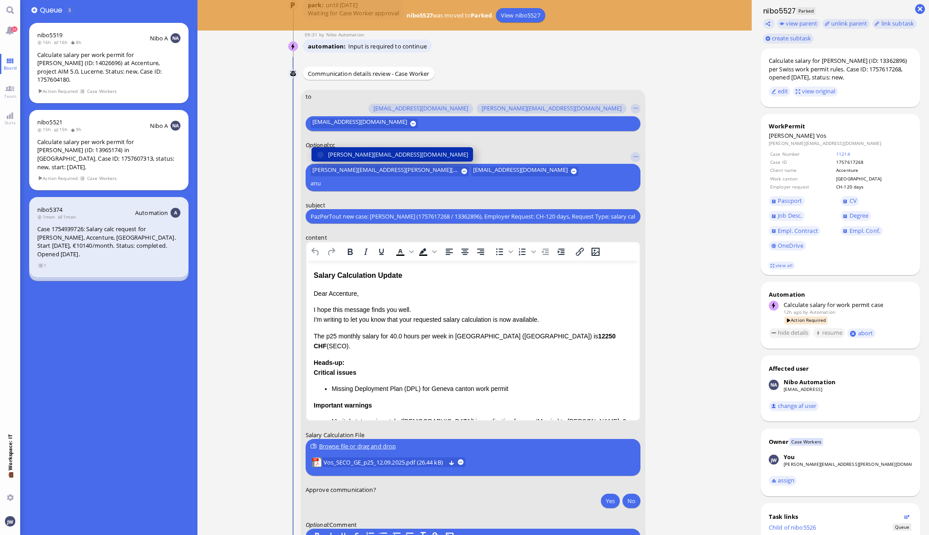
type input "anu"
click at [344, 159] on span "[PERSON_NAME][EMAIL_ADDRESS][DOMAIN_NAME]" at bounding box center [398, 154] width 140 height 9
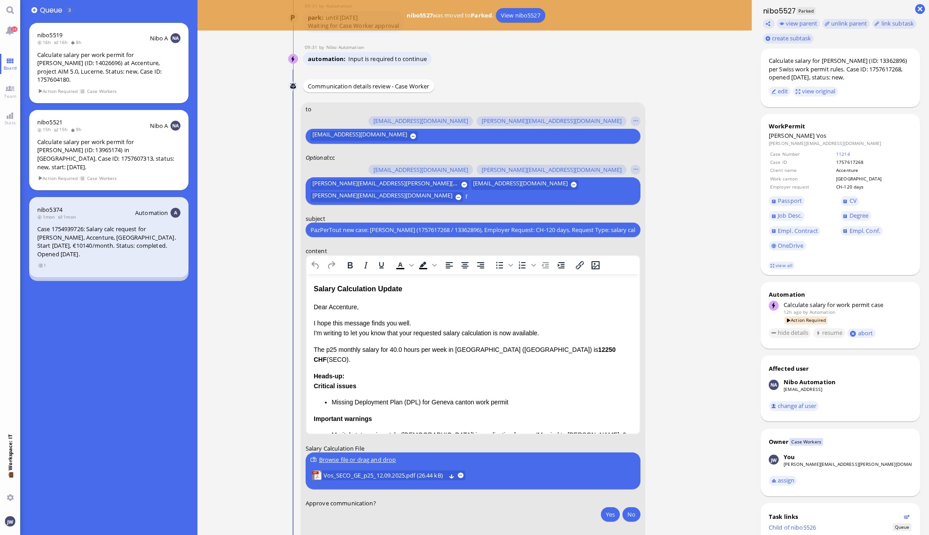
scroll to position [-67, 0]
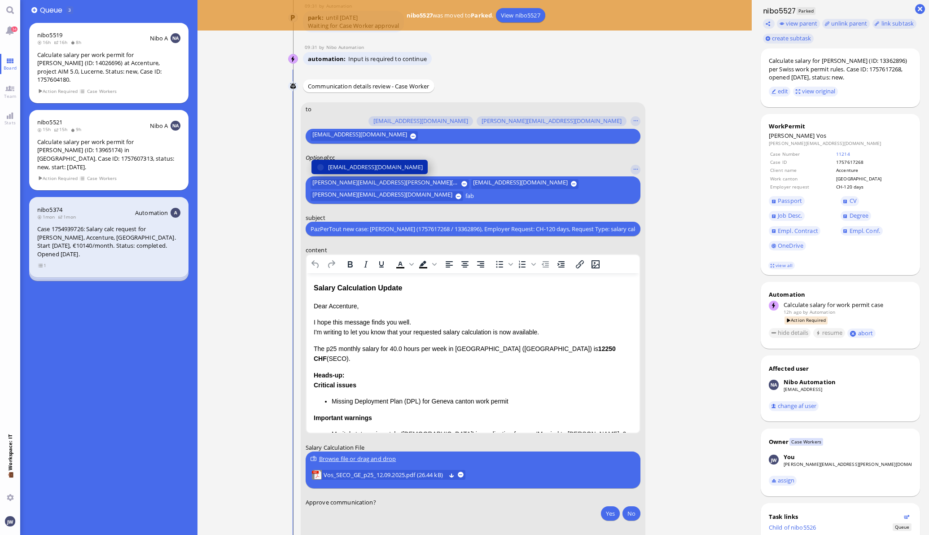
type input "fab"
click at [357, 166] on span "[EMAIL_ADDRESS][DOMAIN_NAME]" at bounding box center [375, 166] width 95 height 9
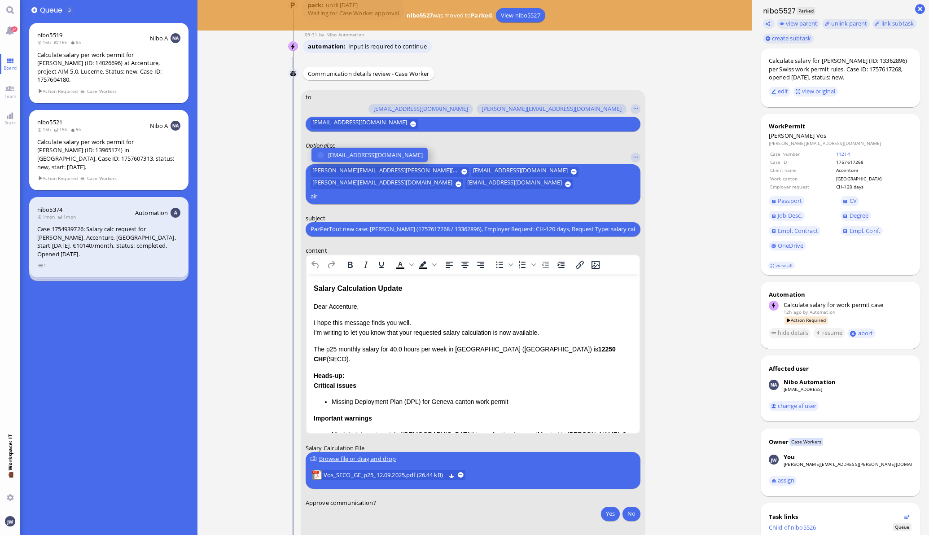
type input "air"
click at [355, 160] on span "[EMAIL_ADDRESS][DOMAIN_NAME]" at bounding box center [375, 154] width 95 height 9
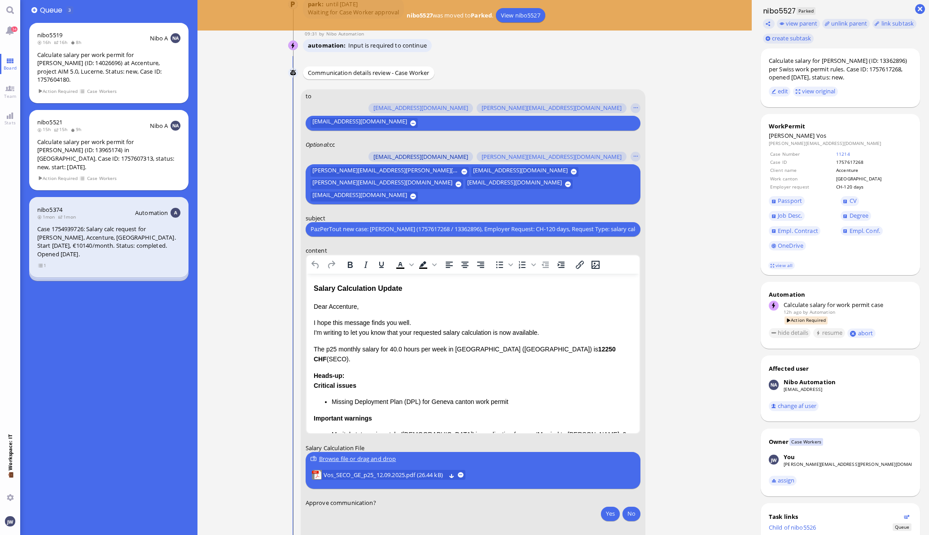
scroll to position [-81, 0]
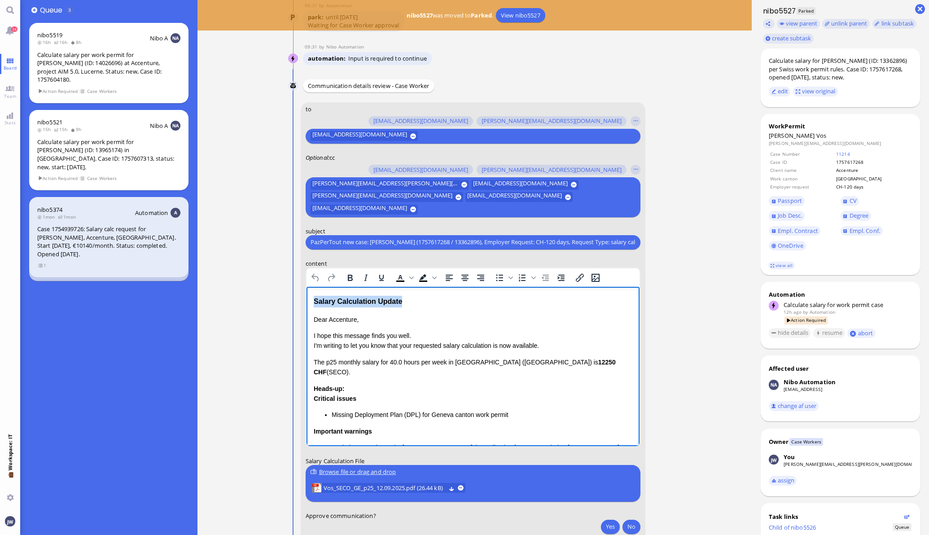
drag, startPoint x: 407, startPoint y: 302, endPoint x: 290, endPoint y: 305, distance: 117.6
click at [306, 305] on html "Salary Calculation Update Dear Accenture, I hope this message finds you well. I…" at bounding box center [472, 424] width 333 height 276
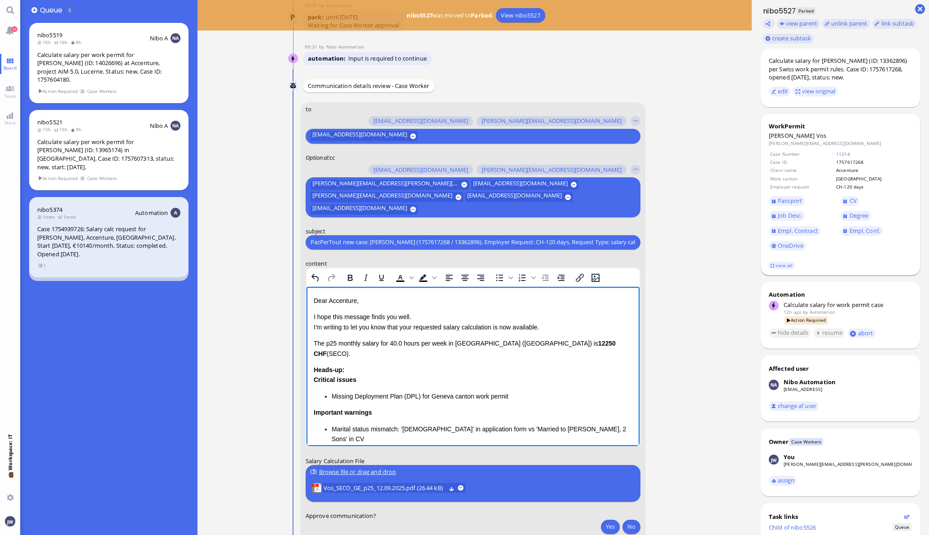
click at [782, 269] on footer "view all" at bounding box center [841, 266] width 160 height 20
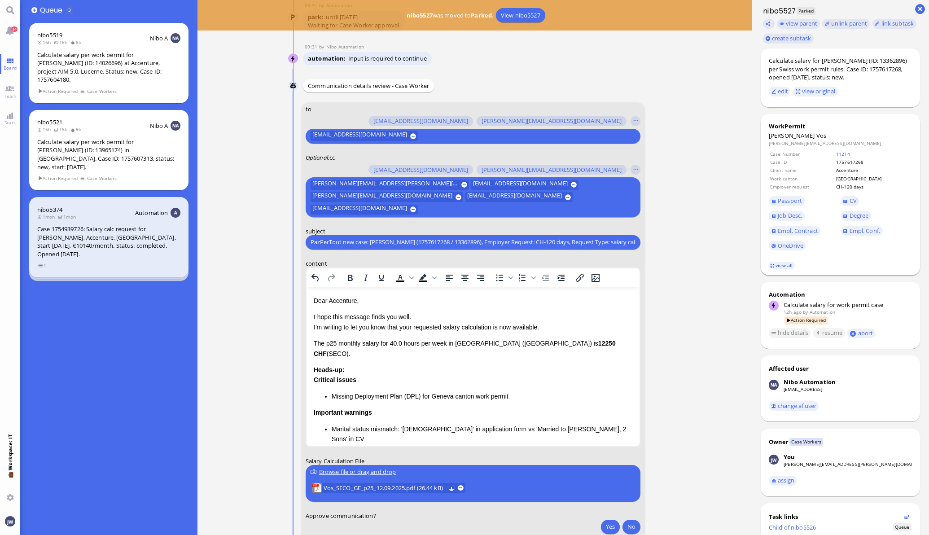
click at [777, 267] on link "view all" at bounding box center [781, 266] width 26 height 8
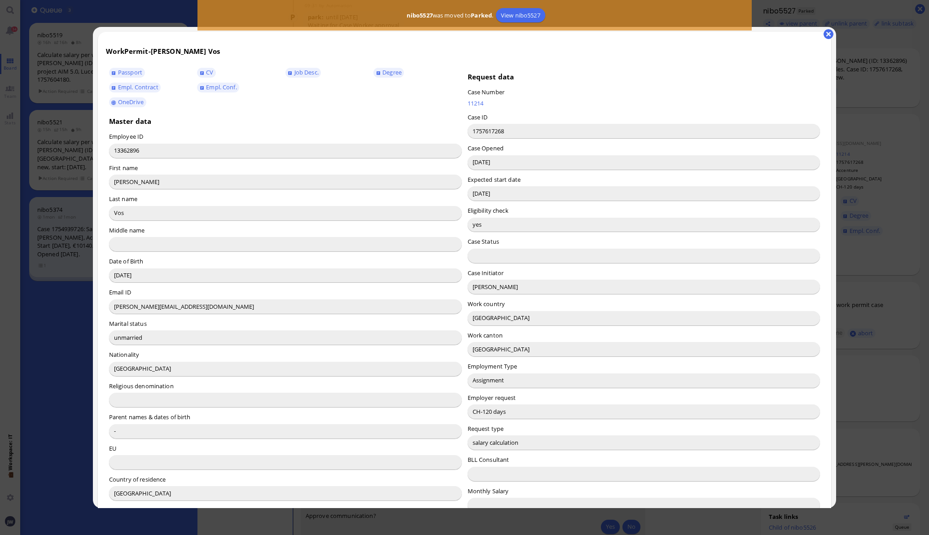
click at [477, 289] on input "[PERSON_NAME]" at bounding box center [644, 287] width 353 height 14
drag, startPoint x: 477, startPoint y: 289, endPoint x: 473, endPoint y: 285, distance: 4.8
click at [473, 285] on input "[PERSON_NAME]" at bounding box center [644, 287] width 353 height 14
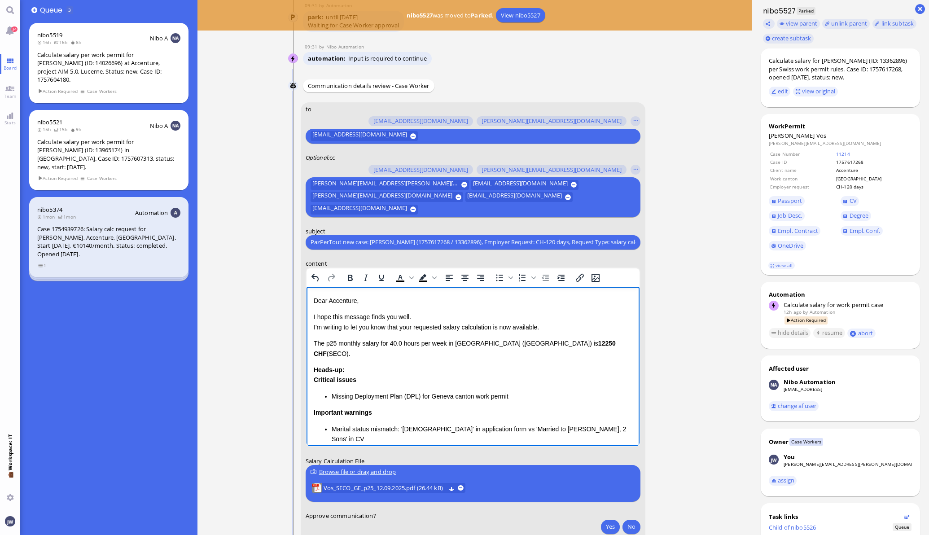
click at [338, 301] on p "Dear Accenture," at bounding box center [472, 300] width 319 height 10
click at [410, 329] on p "I hope this message finds you well. I'm writing to let you know that your reque…" at bounding box center [472, 321] width 319 height 20
click at [490, 327] on p "I hope this message finds you well. I'm writing to let you know that the reques…" at bounding box center [472, 321] width 319 height 20
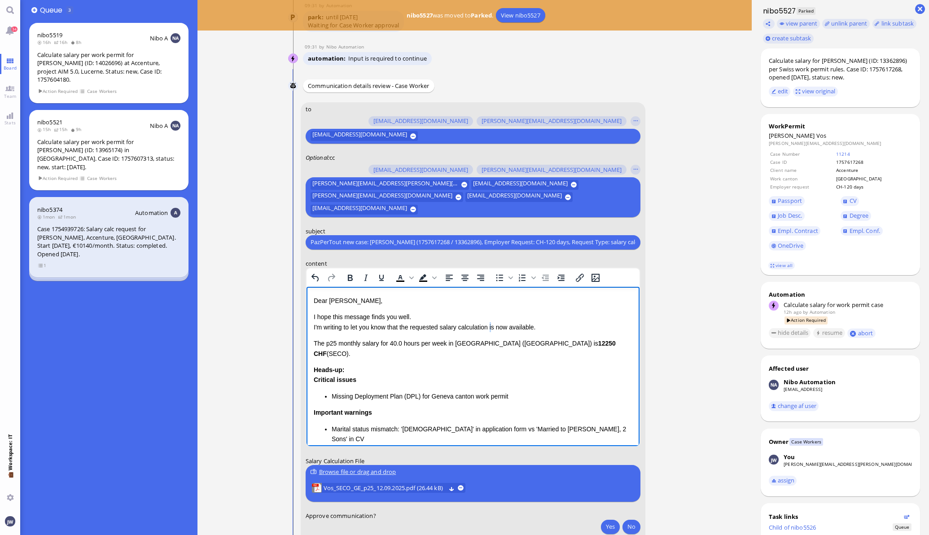
click at [492, 327] on p "I hope this message finds you well. I'm writing to let you know that the reques…" at bounding box center [472, 321] width 319 height 20
click at [543, 327] on p "I hope this message finds you well. I'm writing to let you know that the reques…" at bounding box center [472, 321] width 319 height 20
click at [525, 327] on p "I hope this message finds you well. I'm writing to let you know that the reques…" at bounding box center [472, 321] width 319 height 20
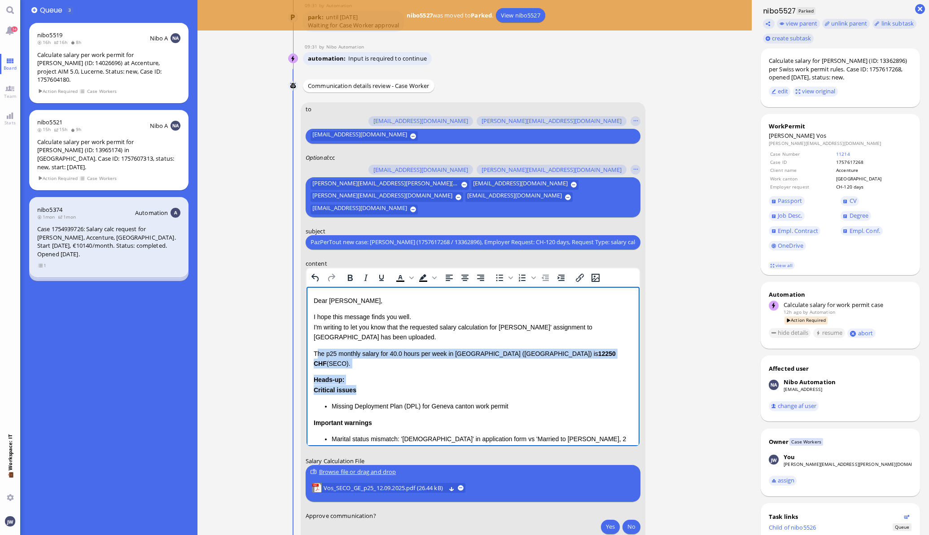
drag, startPoint x: 315, startPoint y: 354, endPoint x: 382, endPoint y: 378, distance: 72.0
click at [382, 378] on div "Dear [PERSON_NAME], I hope this message finds you well. I'm writing to let you …" at bounding box center [472, 410] width 319 height 231
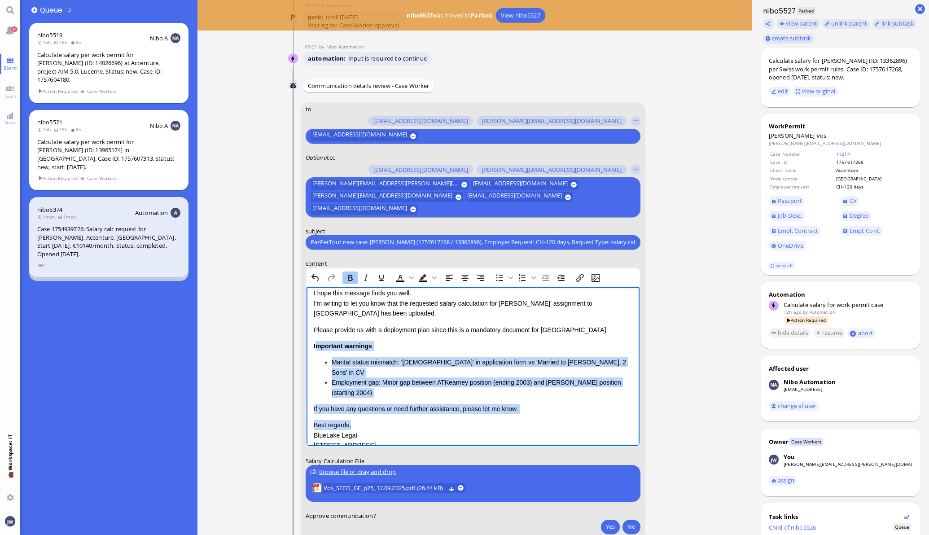
scroll to position [55, 0]
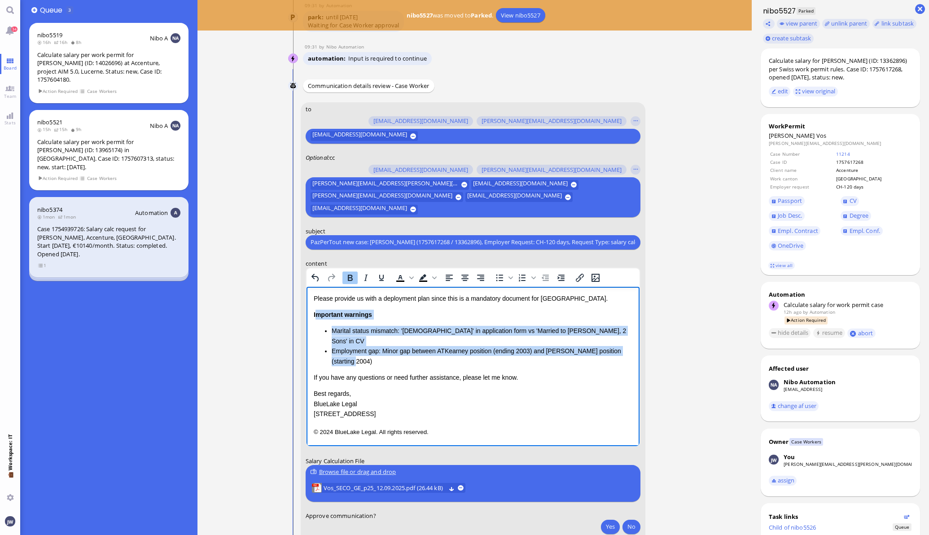
drag, startPoint x: 314, startPoint y: 370, endPoint x: 353, endPoint y: 358, distance: 40.7
click at [353, 358] on div "Important warnings Marital status mismatch: '[DEMOGRAPHIC_DATA]' in application…" at bounding box center [472, 337] width 319 height 57
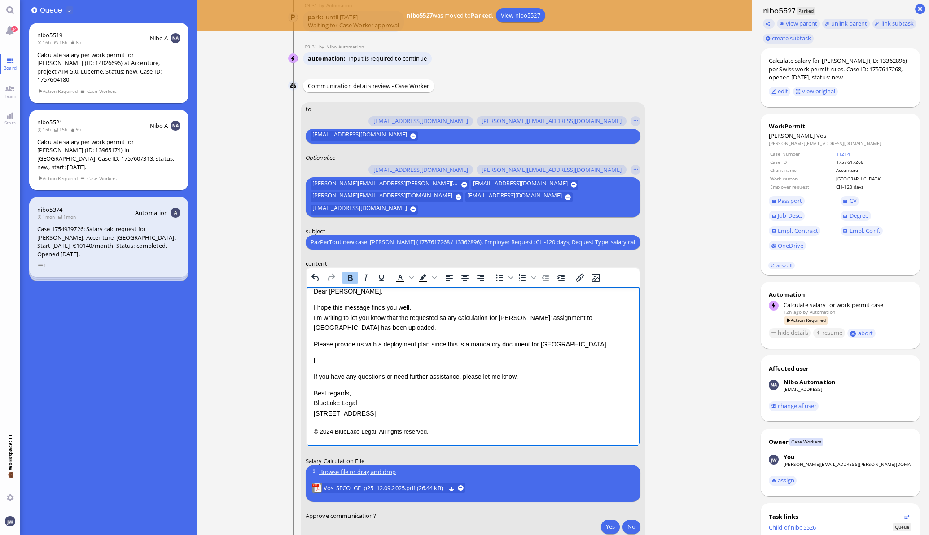
scroll to position [9, 0]
click at [523, 377] on p "If you have any questions or need further assistance, please let me know." at bounding box center [472, 377] width 319 height 10
click at [499, 432] on p "© 2024 BlueLake Legal. All rights reserved." at bounding box center [472, 431] width 319 height 12
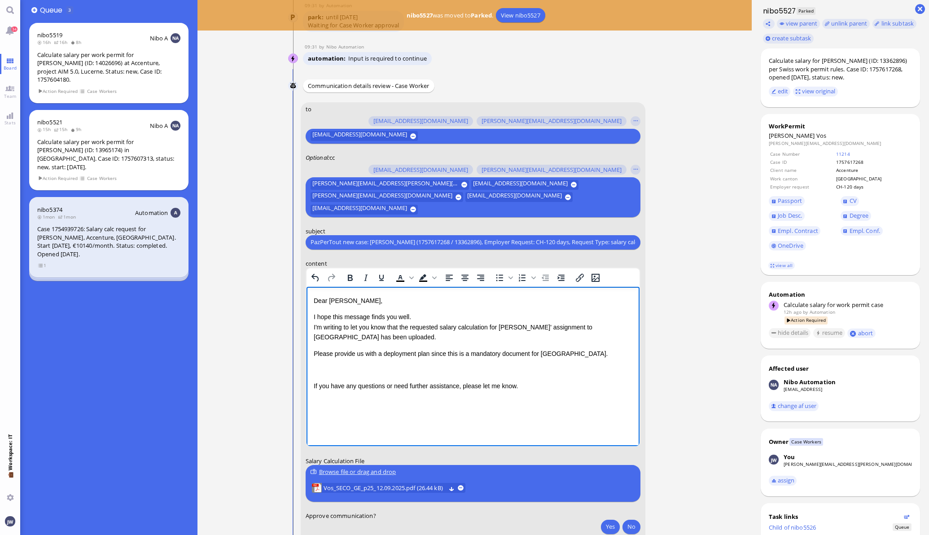
click at [337, 365] on div "Rich Text Area. Press ALT-0 for help." at bounding box center [472, 369] width 319 height 10
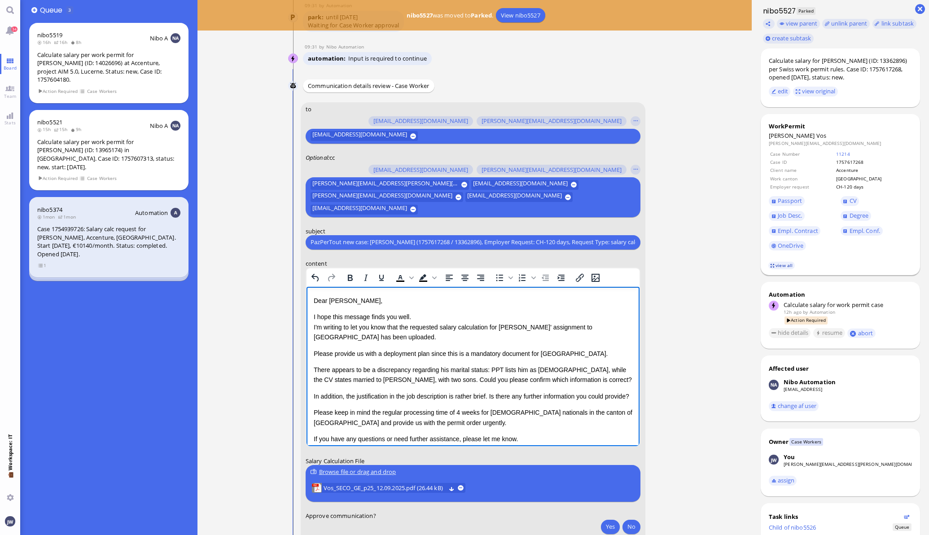
click at [772, 265] on link "view all" at bounding box center [781, 266] width 26 height 8
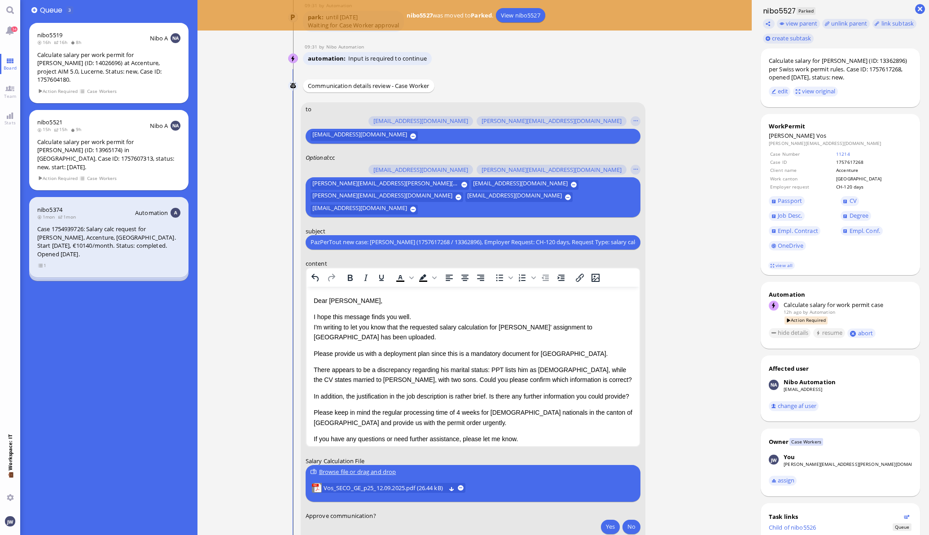
click at [352, 397] on p "In addition, the justification in the job description is rather brief. Is there…" at bounding box center [472, 396] width 319 height 10
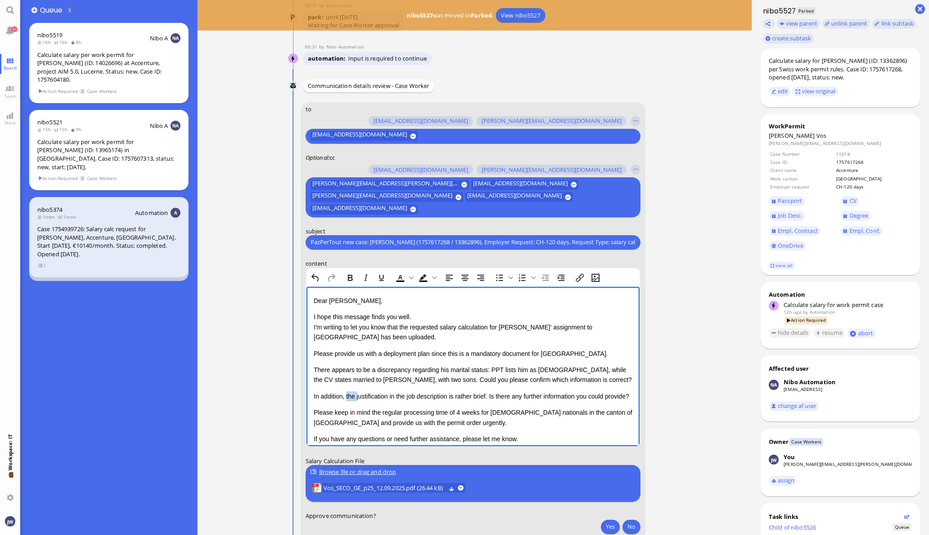
click at [352, 397] on p "In addition, the justification in the job description is rather brief. Is there…" at bounding box center [472, 396] width 319 height 10
click at [376, 396] on p "In addition, the justification in the job description is rather brief. Is there…" at bounding box center [472, 396] width 319 height 10
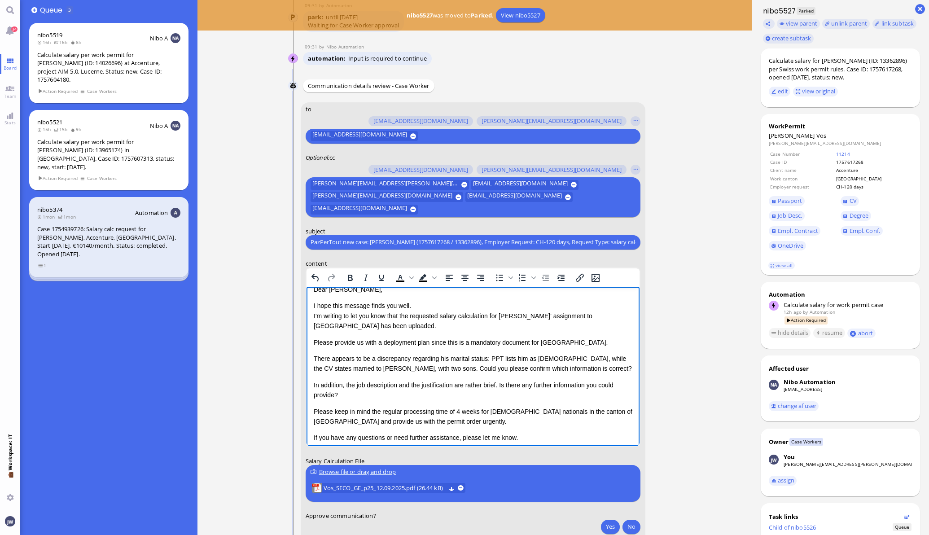
scroll to position [16, 0]
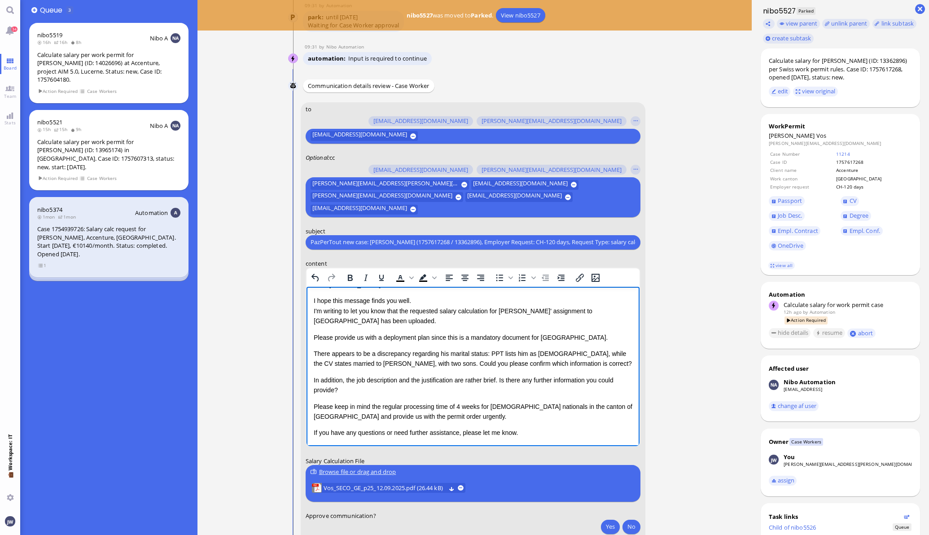
click at [455, 403] on p "Please keep in mind the regular processing time of 4 weeks for [DEMOGRAPHIC_DAT…" at bounding box center [472, 411] width 319 height 20
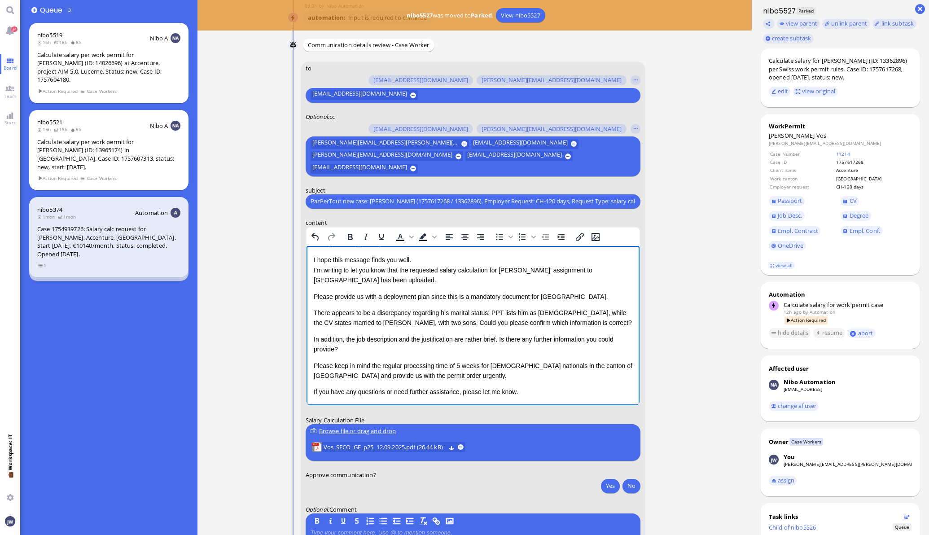
scroll to position [0, 0]
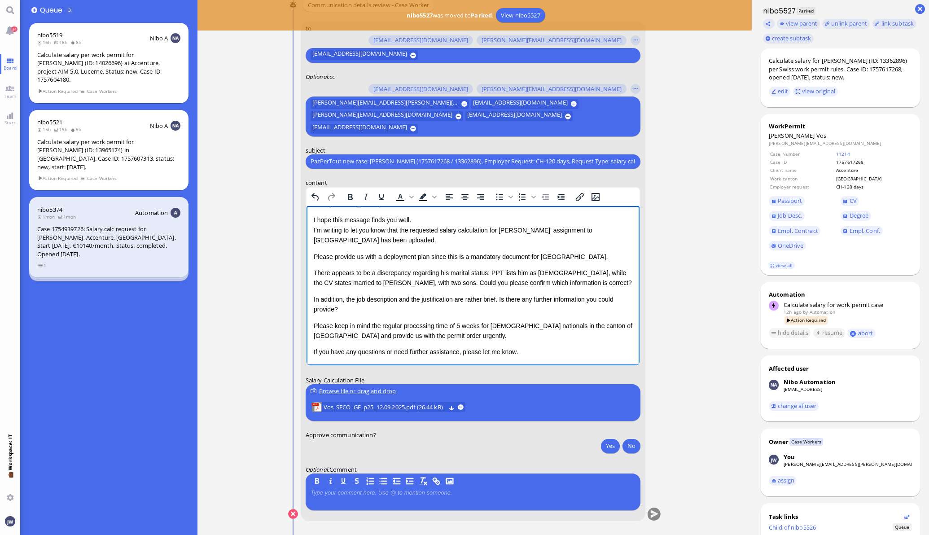
click at [450, 488] on quill-editor at bounding box center [473, 497] width 325 height 20
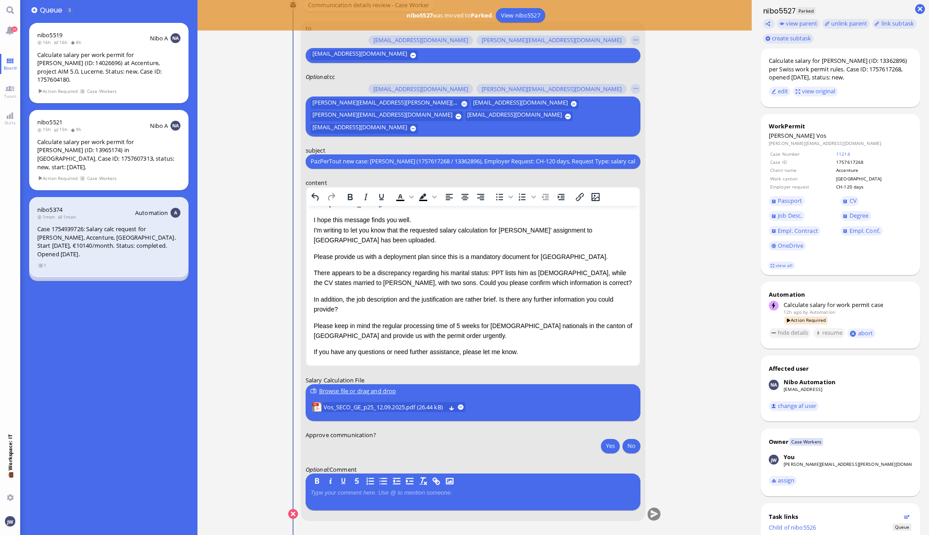
click at [435, 501] on div at bounding box center [473, 498] width 325 height 19
click at [403, 499] on div at bounding box center [473, 498] width 325 height 19
click at [397, 493] on p at bounding box center [473, 492] width 325 height 7
click at [606, 446] on button "Yes" at bounding box center [610, 445] width 19 height 14
click at [779, 203] on span "Passport" at bounding box center [790, 201] width 24 height 8
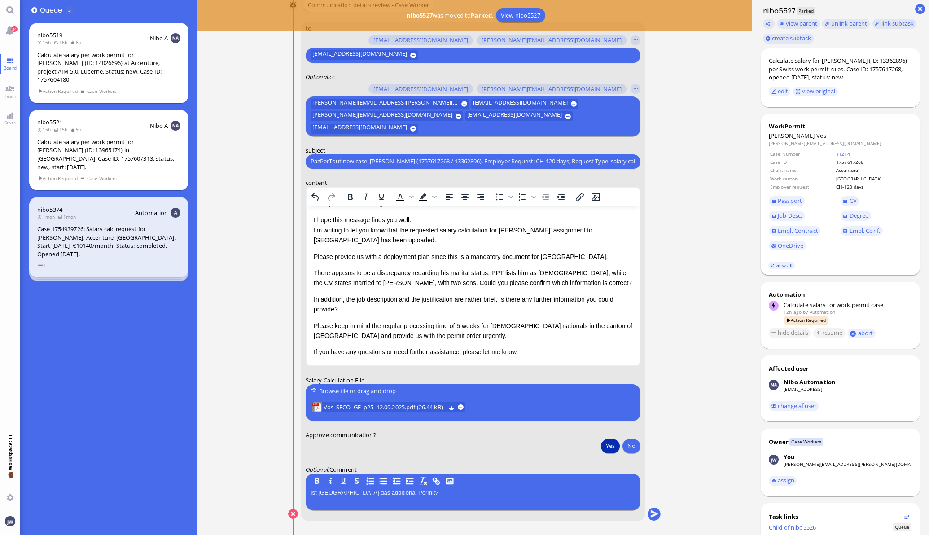
click at [772, 267] on link "view all" at bounding box center [781, 266] width 26 height 8
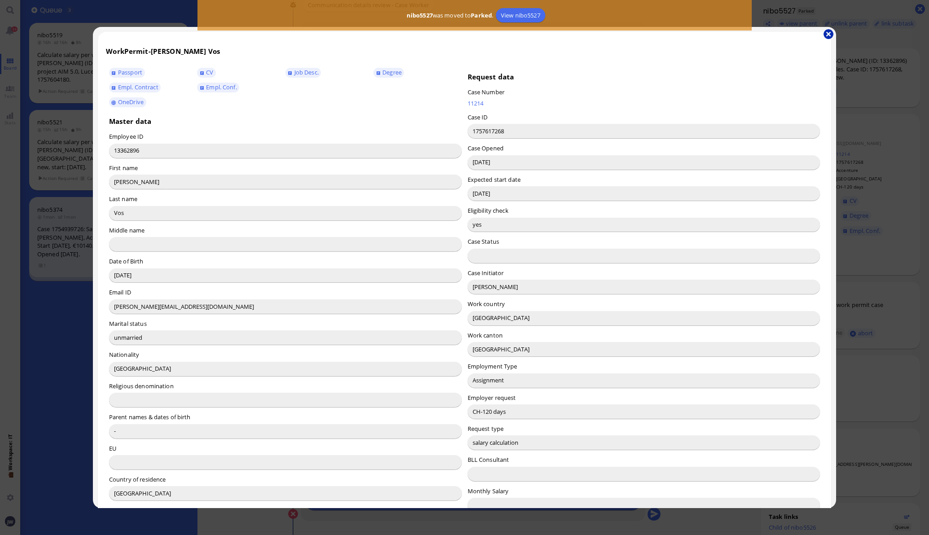
click at [828, 35] on button "button" at bounding box center [828, 34] width 10 height 10
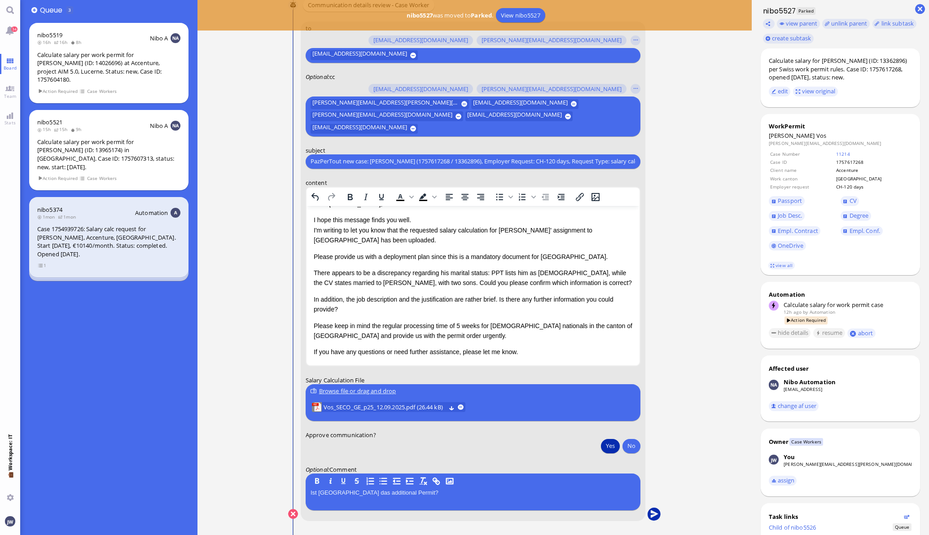
click at [649, 514] on button "submit" at bounding box center [653, 514] width 13 height 13
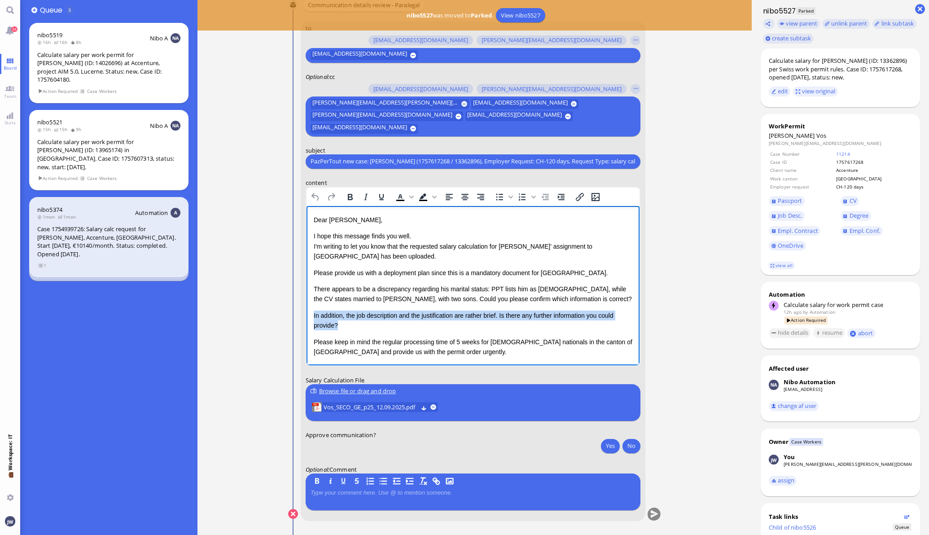
drag, startPoint x: 313, startPoint y: 315, endPoint x: 354, endPoint y: 329, distance: 43.1
click at [354, 329] on p "In addition, the job description and the justification are rather brief. Is the…" at bounding box center [472, 320] width 319 height 20
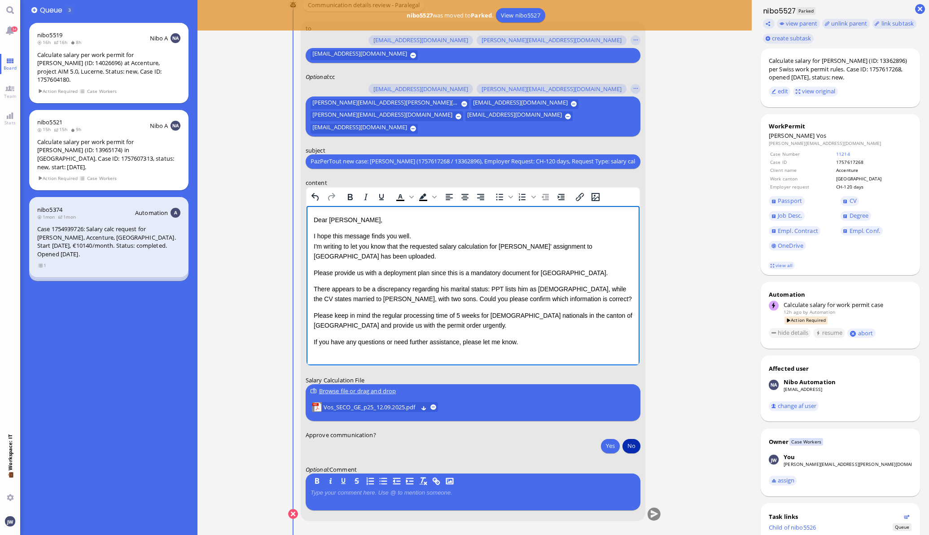
click at [622, 450] on button "No" at bounding box center [631, 445] width 18 height 14
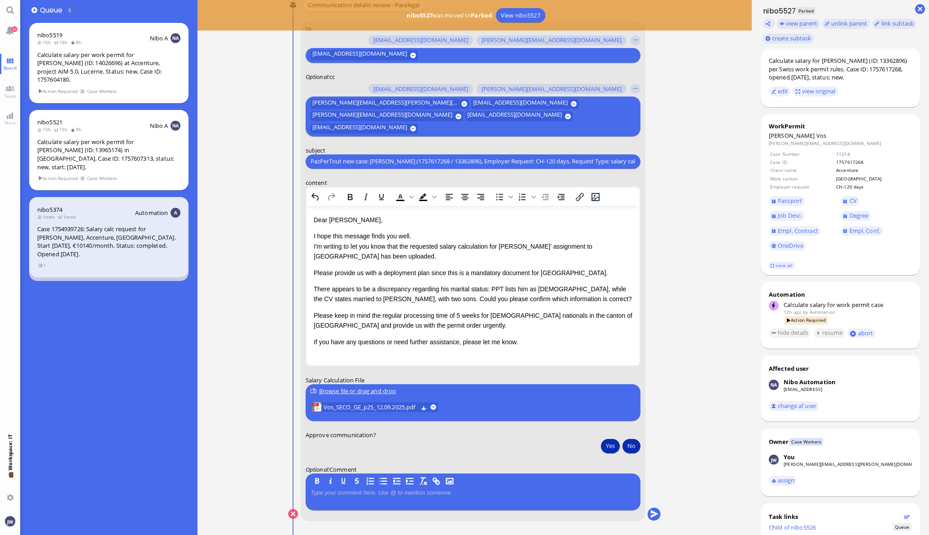
click at [612, 447] on button "Yes" at bounding box center [610, 445] width 19 height 14
click at [651, 514] on button "submit" at bounding box center [653, 514] width 13 height 13
click at [14, 67] on span "Board" at bounding box center [10, 68] width 18 height 6
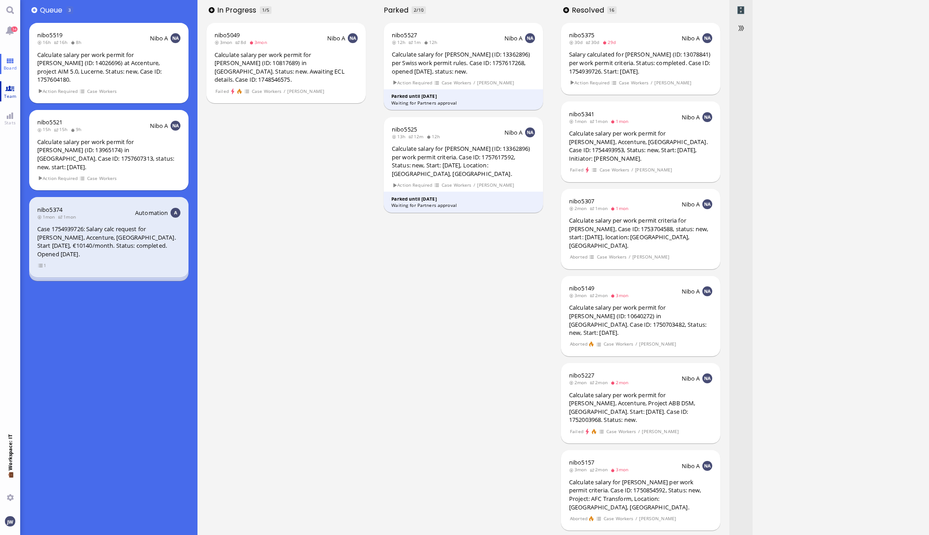
click at [11, 88] on link "Team" at bounding box center [10, 91] width 20 height 20
click at [15, 96] on span "Team" at bounding box center [10, 96] width 17 height 6
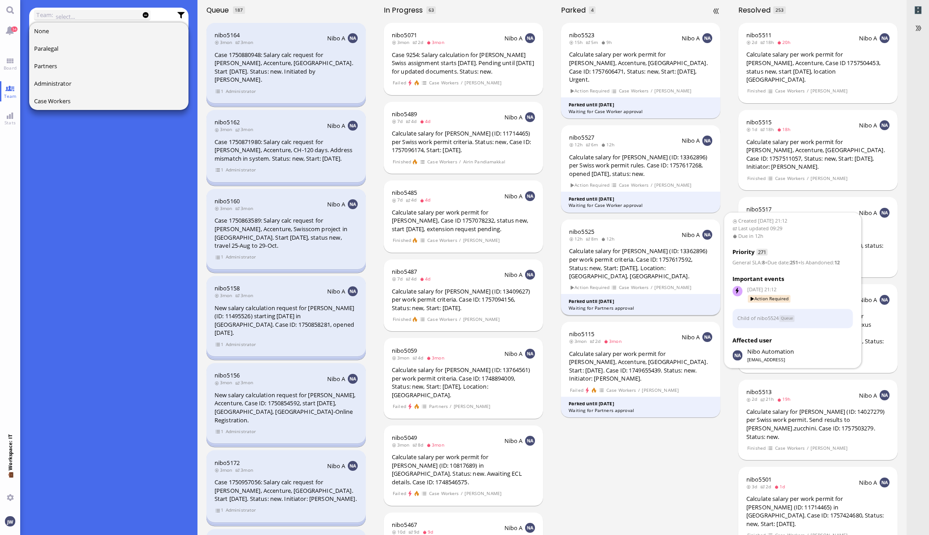
click at [655, 265] on div "Calculate salary for [PERSON_NAME] (ID: 13362896) per work permit criteria. Cas…" at bounding box center [640, 263] width 143 height 33
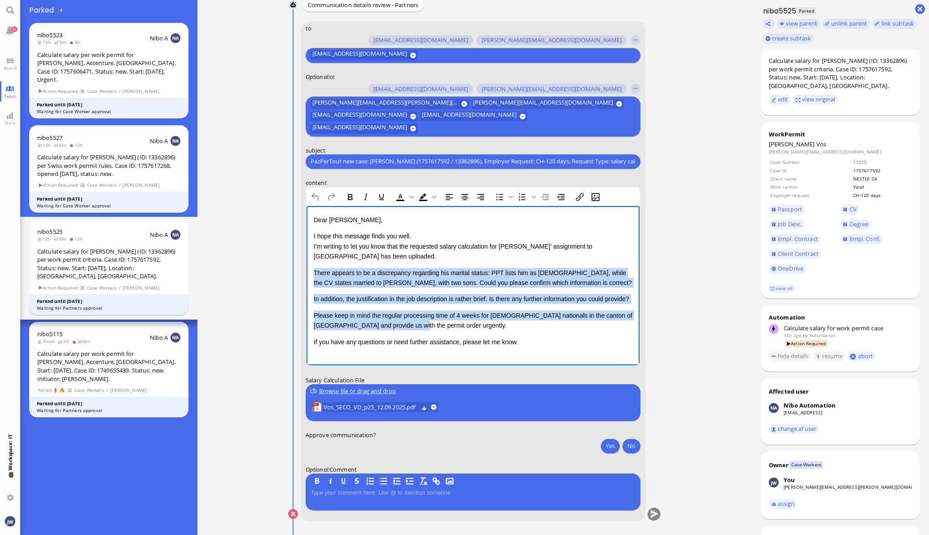
drag, startPoint x: 314, startPoint y: 271, endPoint x: 428, endPoint y: 334, distance: 129.9
click at [428, 334] on div "Dear [PERSON_NAME], I hope this message finds you well. I'm writing to let you …" at bounding box center [472, 281] width 319 height 132
copy div "There appears to be a discrepancy regarding his marital status: PPT lists him a…"
